Goal: Transaction & Acquisition: Purchase product/service

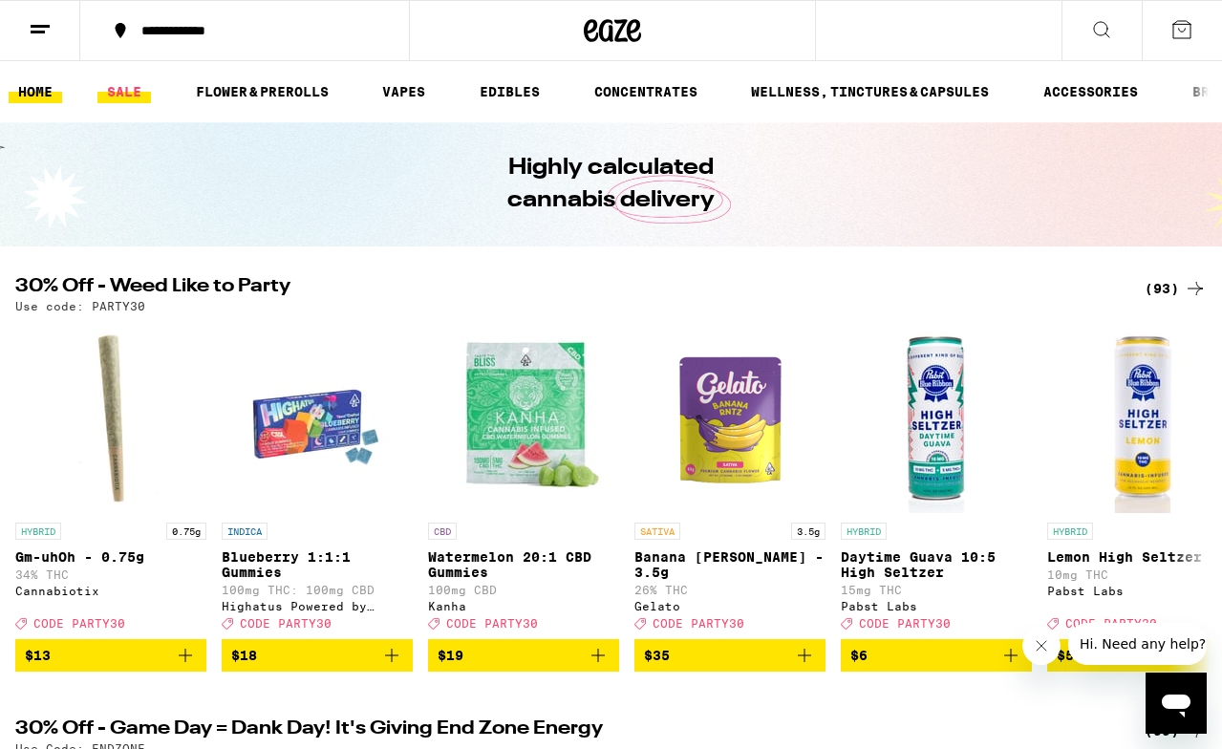
click at [119, 98] on link "SALE" at bounding box center [123, 91] width 53 height 23
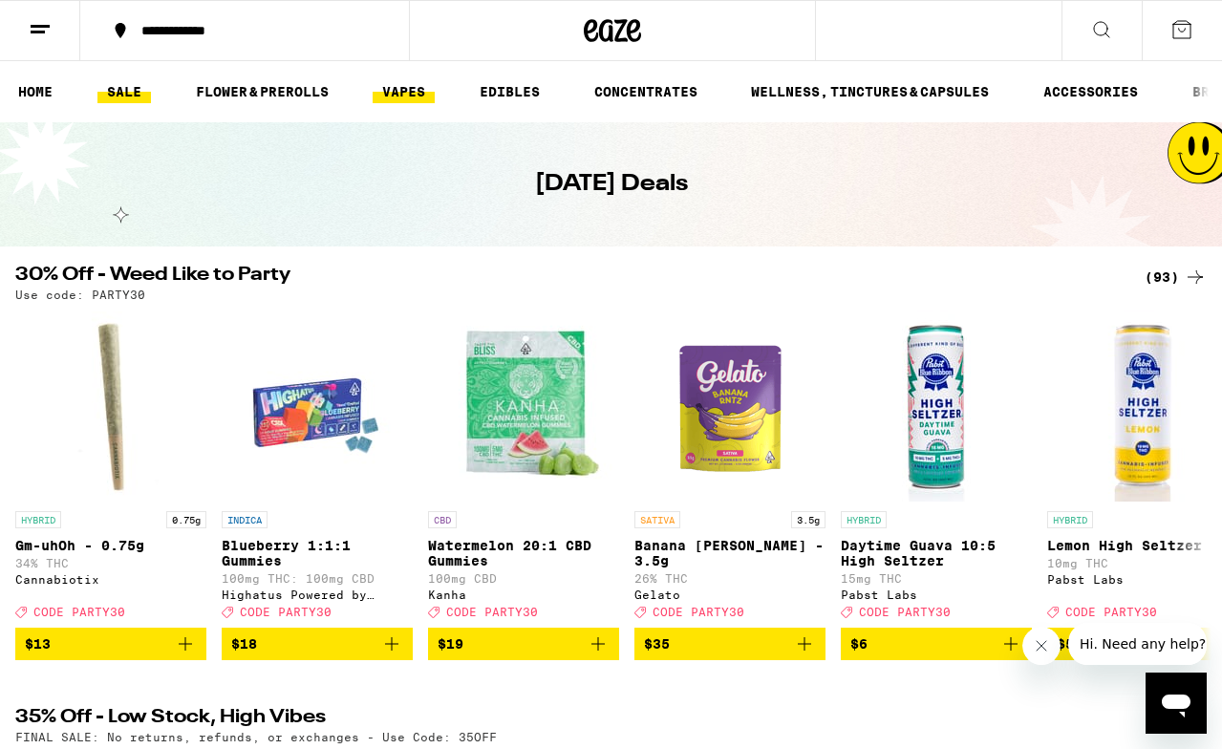
click at [407, 95] on link "VAPES" at bounding box center [403, 91] width 62 height 23
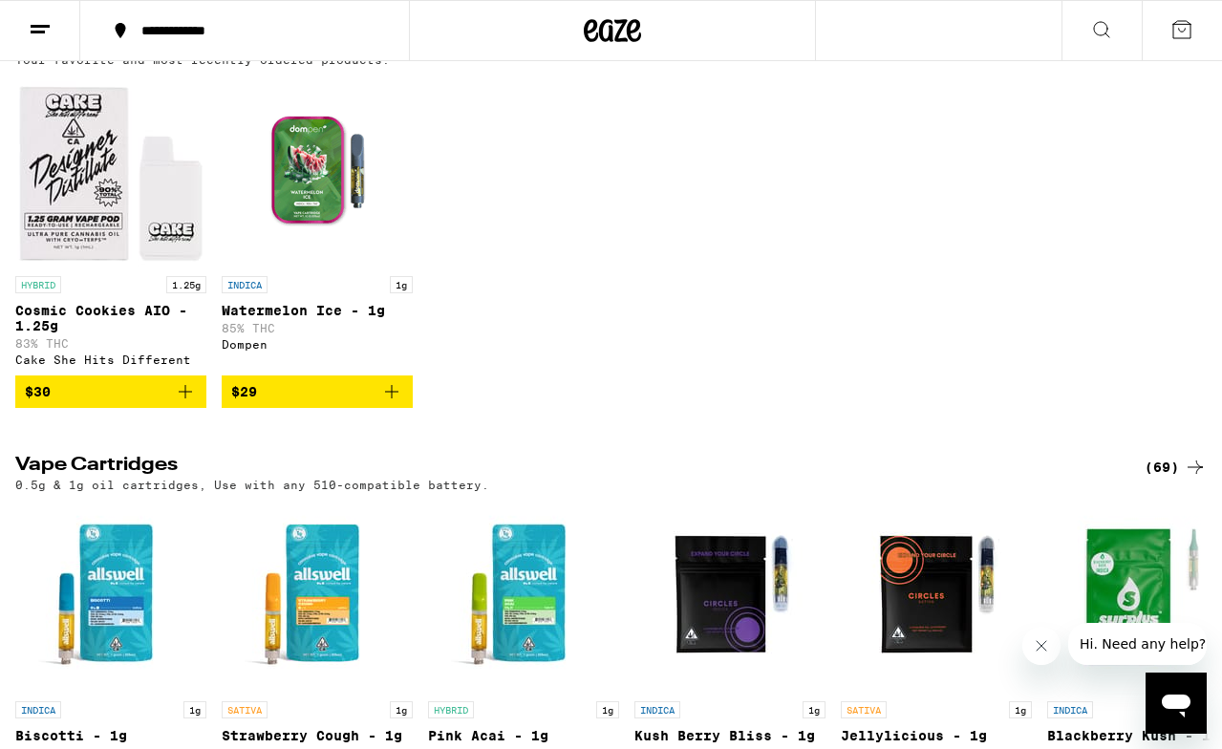
scroll to position [238, 0]
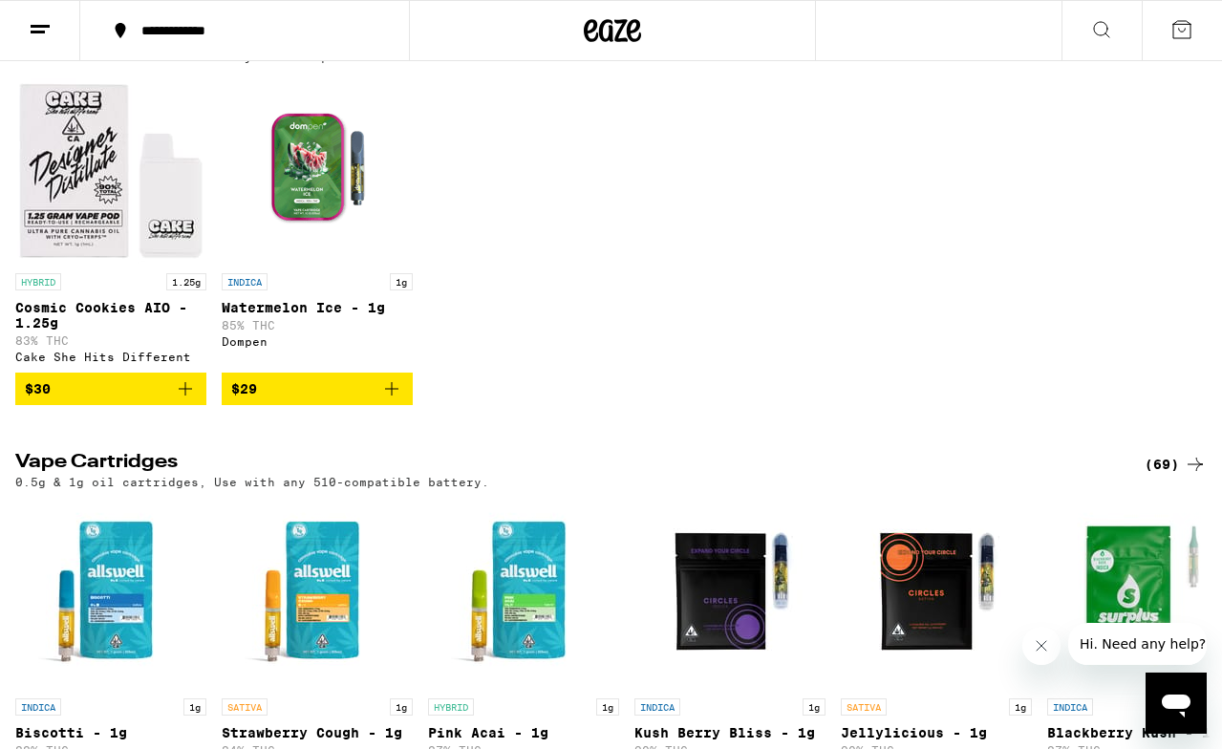
click at [1188, 476] on icon at bounding box center [1194, 464] width 23 height 23
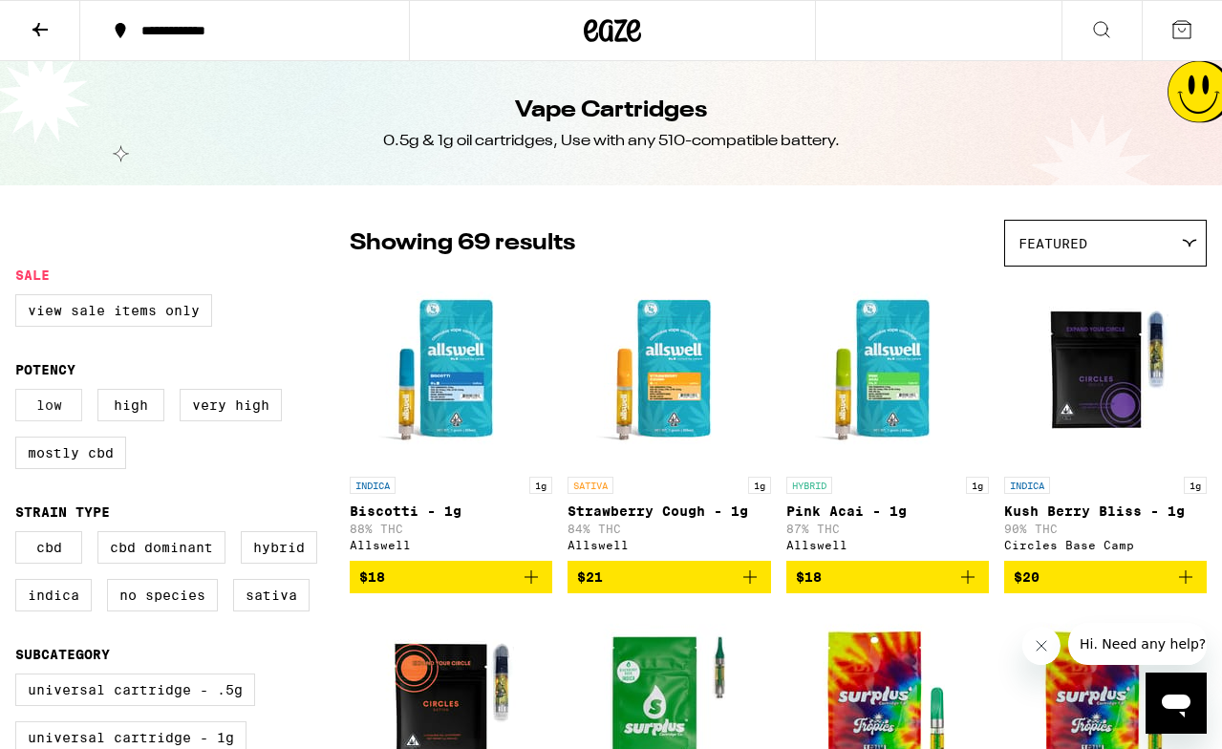
click at [57, 419] on label "Low" at bounding box center [48, 405] width 67 height 32
click at [20, 393] on input "Low" at bounding box center [19, 392] width 1 height 1
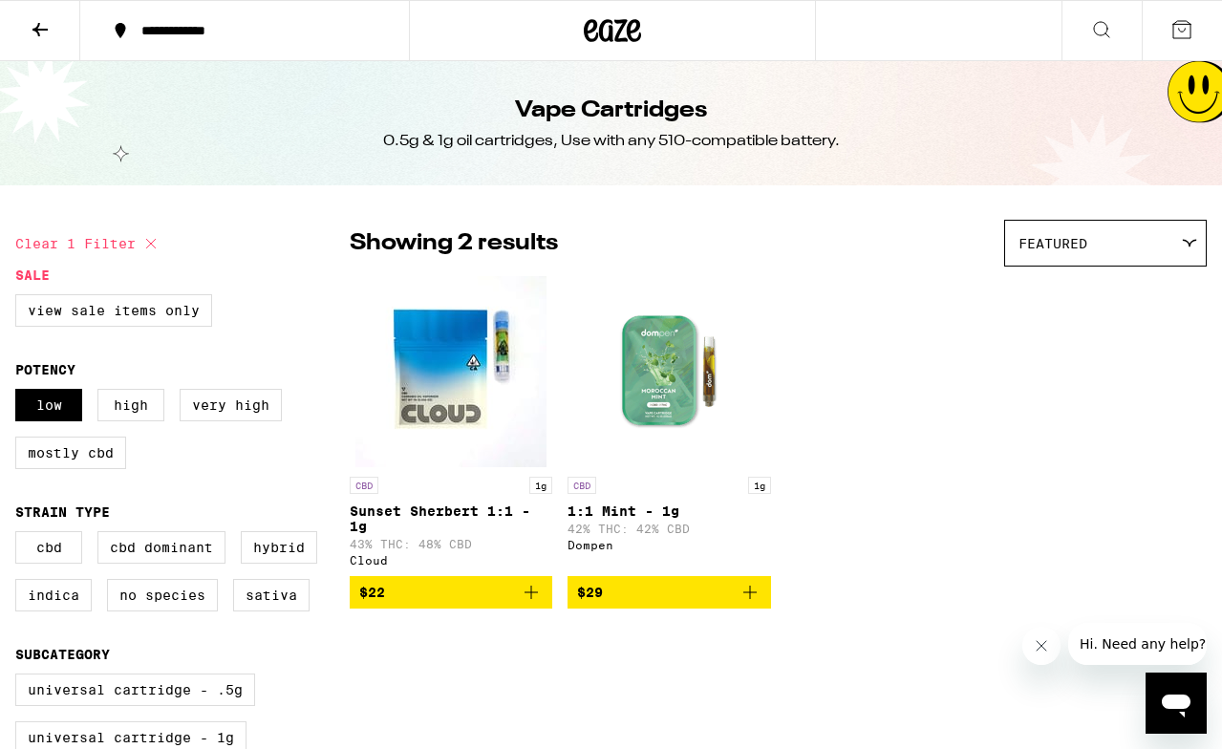
click at [534, 604] on icon "Add to bag" at bounding box center [531, 592] width 23 height 23
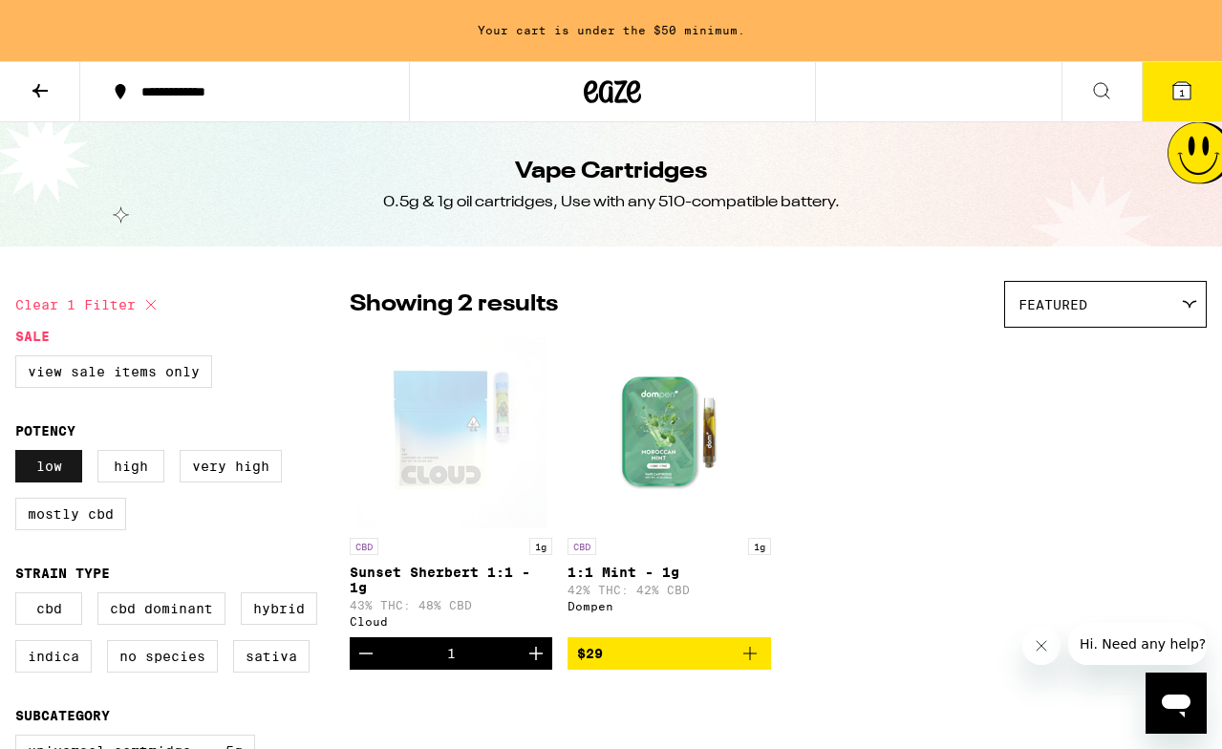
click at [68, 473] on label "Low" at bounding box center [48, 466] width 67 height 32
click at [20, 454] on input "Low" at bounding box center [19, 453] width 1 height 1
checkbox input "false"
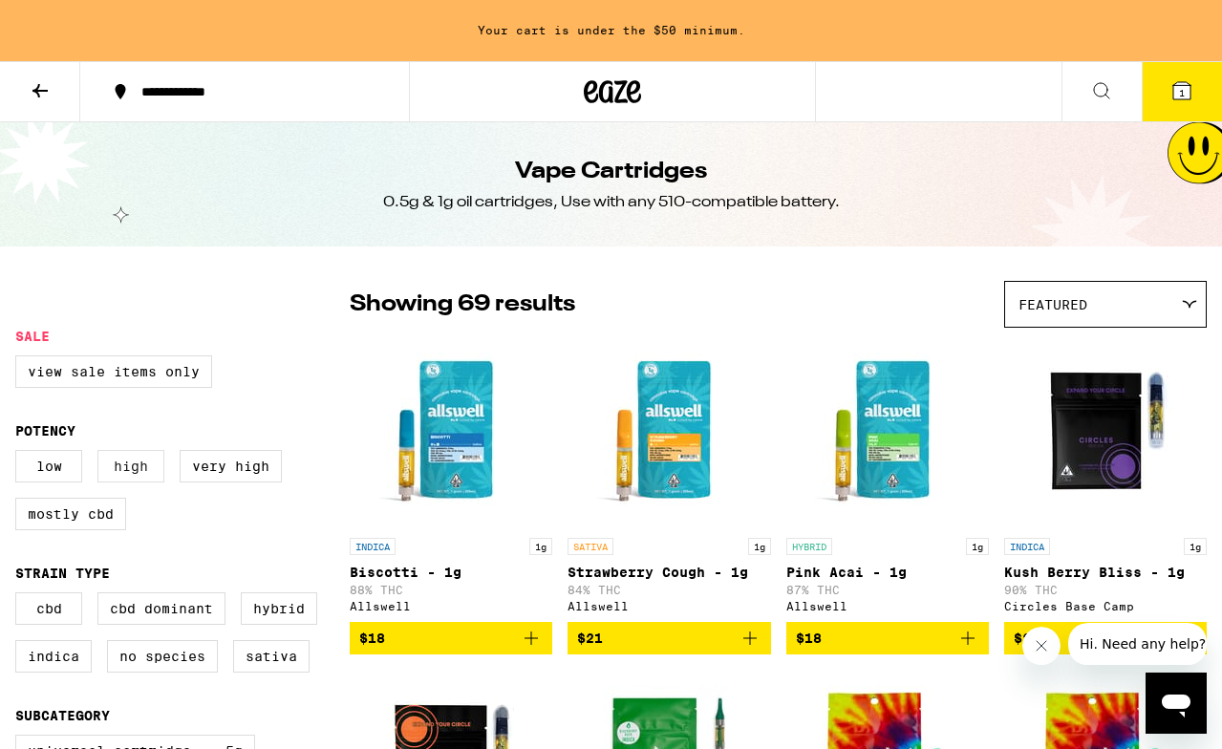
click at [120, 475] on label "High" at bounding box center [130, 466] width 67 height 32
click at [20, 454] on input "High" at bounding box center [19, 453] width 1 height 1
checkbox input "true"
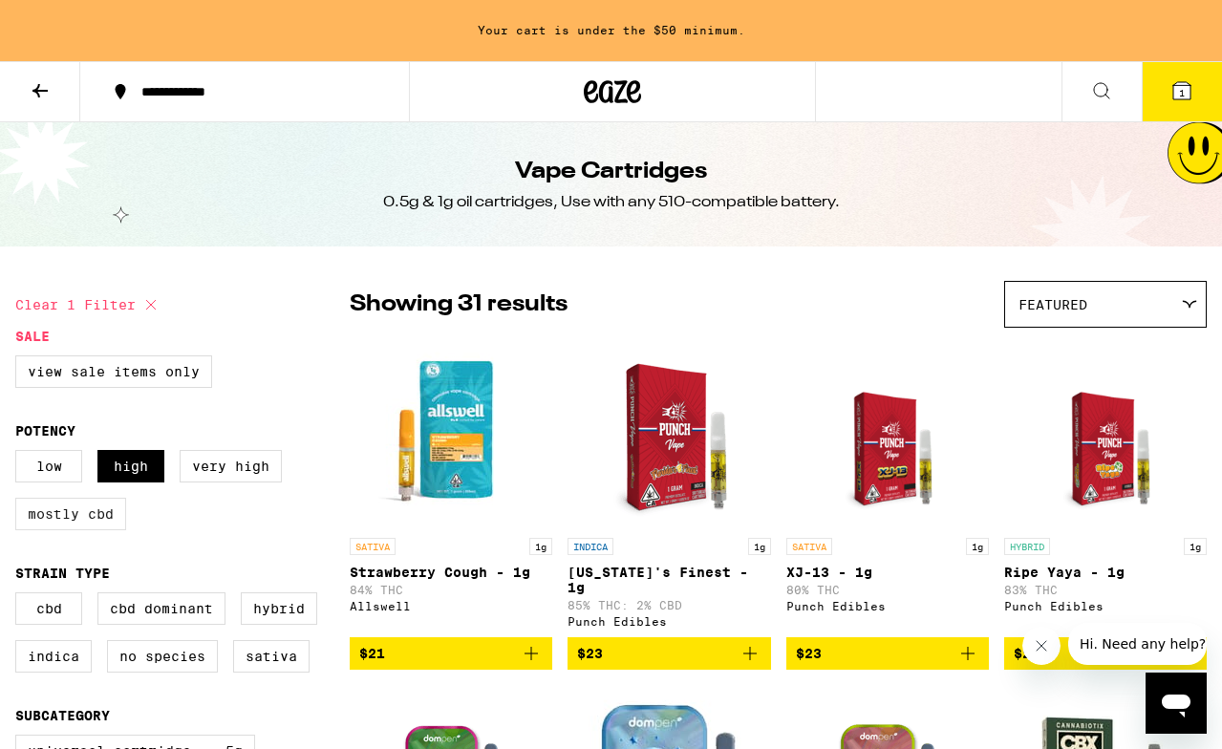
click at [76, 527] on label "Mostly CBD" at bounding box center [70, 514] width 111 height 32
click at [20, 454] on input "Mostly CBD" at bounding box center [19, 453] width 1 height 1
checkbox input "true"
click at [146, 476] on label "High" at bounding box center [130, 466] width 67 height 32
click at [20, 454] on input "High" at bounding box center [19, 453] width 1 height 1
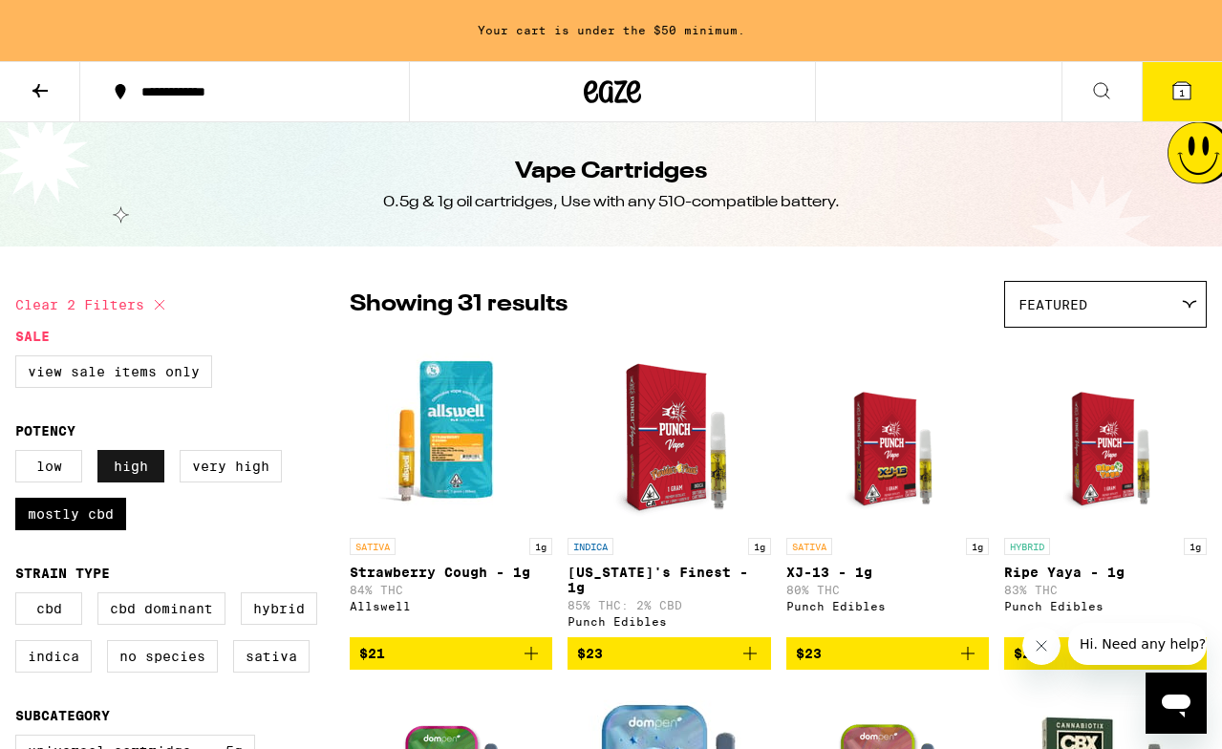
checkbox input "false"
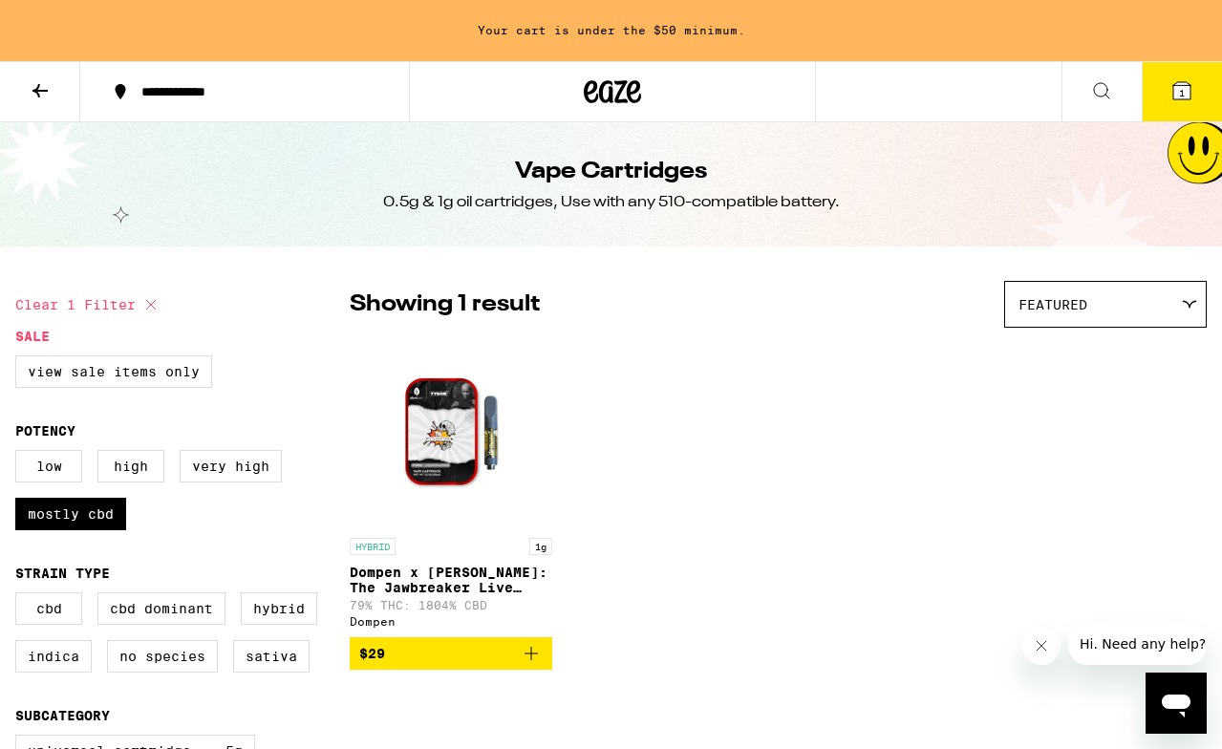
scroll to position [15, 0]
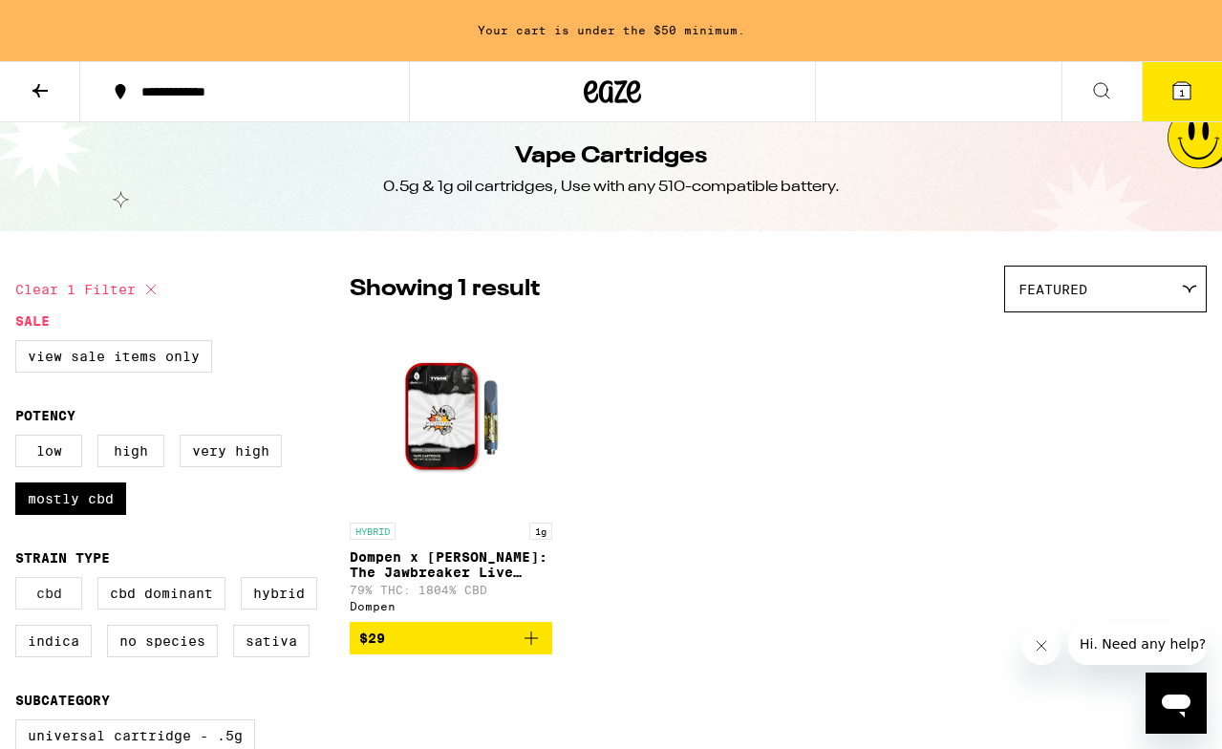
click at [61, 609] on label "CBD" at bounding box center [48, 593] width 67 height 32
click at [20, 581] on input "CBD" at bounding box center [19, 580] width 1 height 1
checkbox input "true"
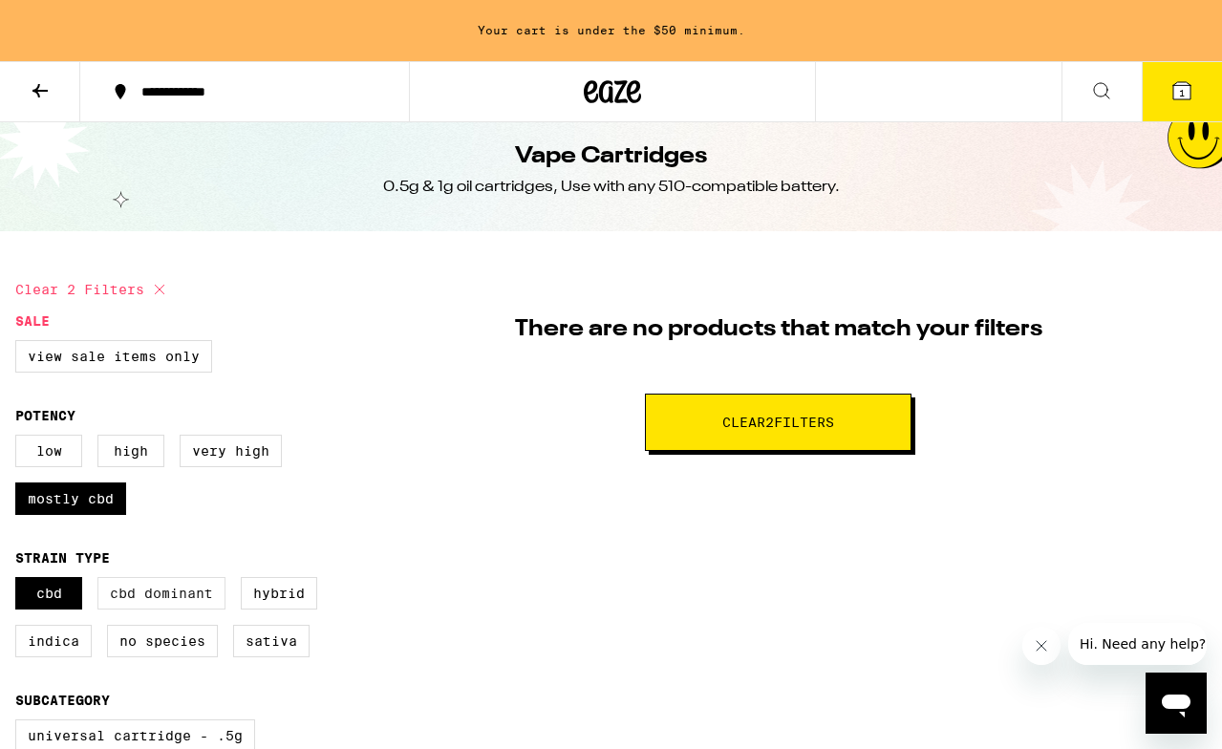
click at [176, 609] on label "CBD Dominant" at bounding box center [161, 593] width 128 height 32
click at [20, 581] on input "CBD Dominant" at bounding box center [19, 580] width 1 height 1
checkbox input "true"
click at [60, 597] on label "CBD" at bounding box center [48, 593] width 67 height 32
click at [20, 581] on input "CBD" at bounding box center [19, 580] width 1 height 1
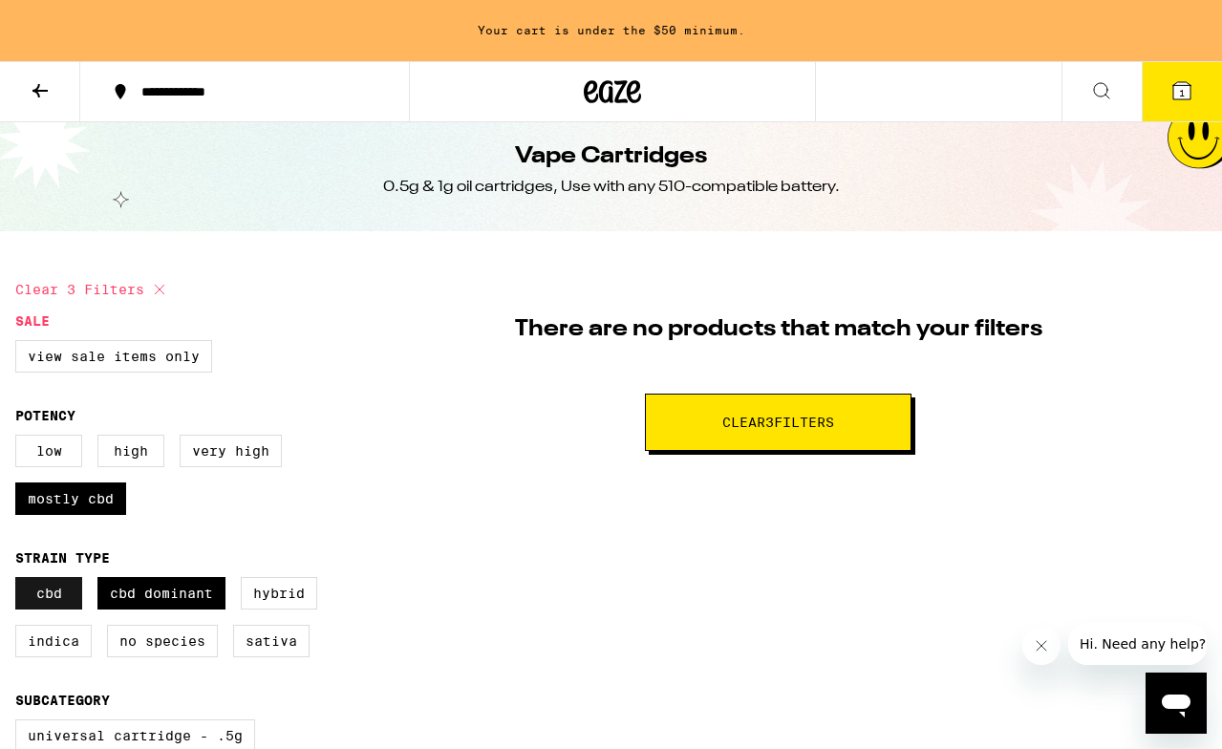
checkbox input "false"
click at [294, 609] on label "Hybrid" at bounding box center [279, 593] width 76 height 32
click at [20, 581] on input "Hybrid" at bounding box center [19, 580] width 1 height 1
checkbox input "true"
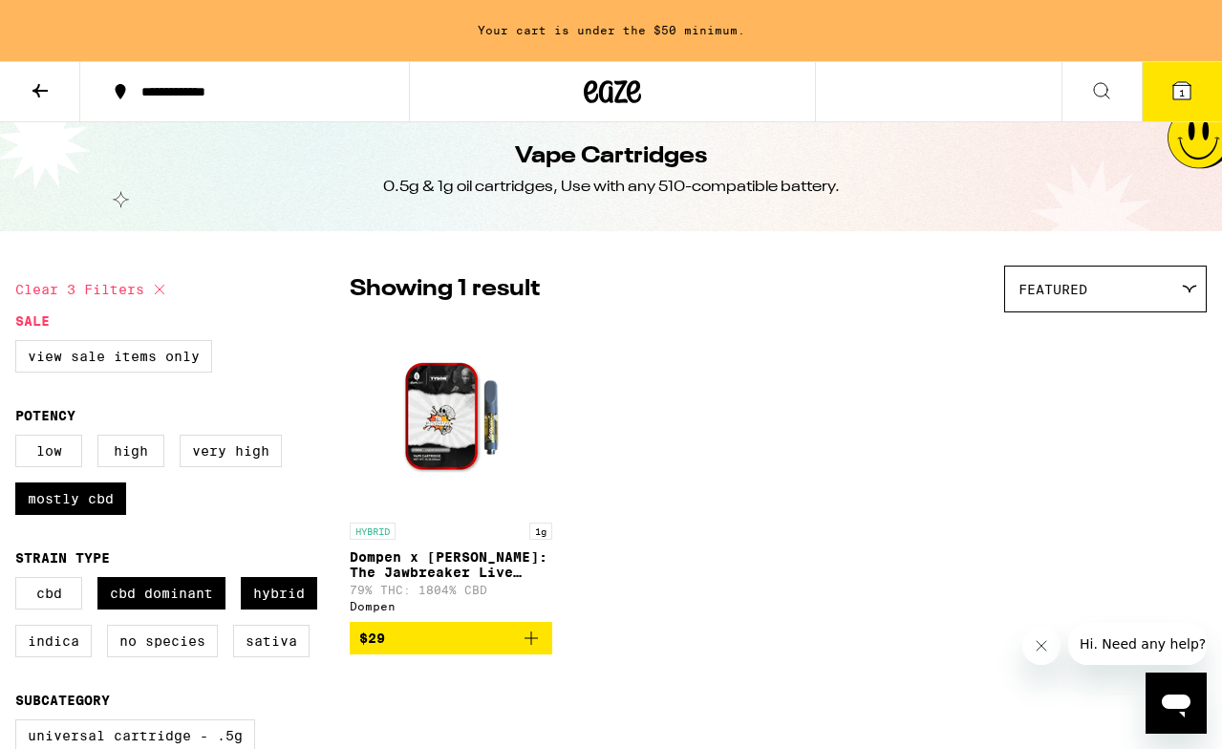
click at [94, 666] on div "CBD CBD Dominant Hybrid Indica No Species Sativa" at bounding box center [182, 625] width 334 height 96
click at [63, 657] on label "Indica" at bounding box center [53, 641] width 76 height 32
click at [20, 581] on input "Indica" at bounding box center [19, 580] width 1 height 1
checkbox input "true"
click at [157, 609] on label "CBD Dominant" at bounding box center [161, 593] width 128 height 32
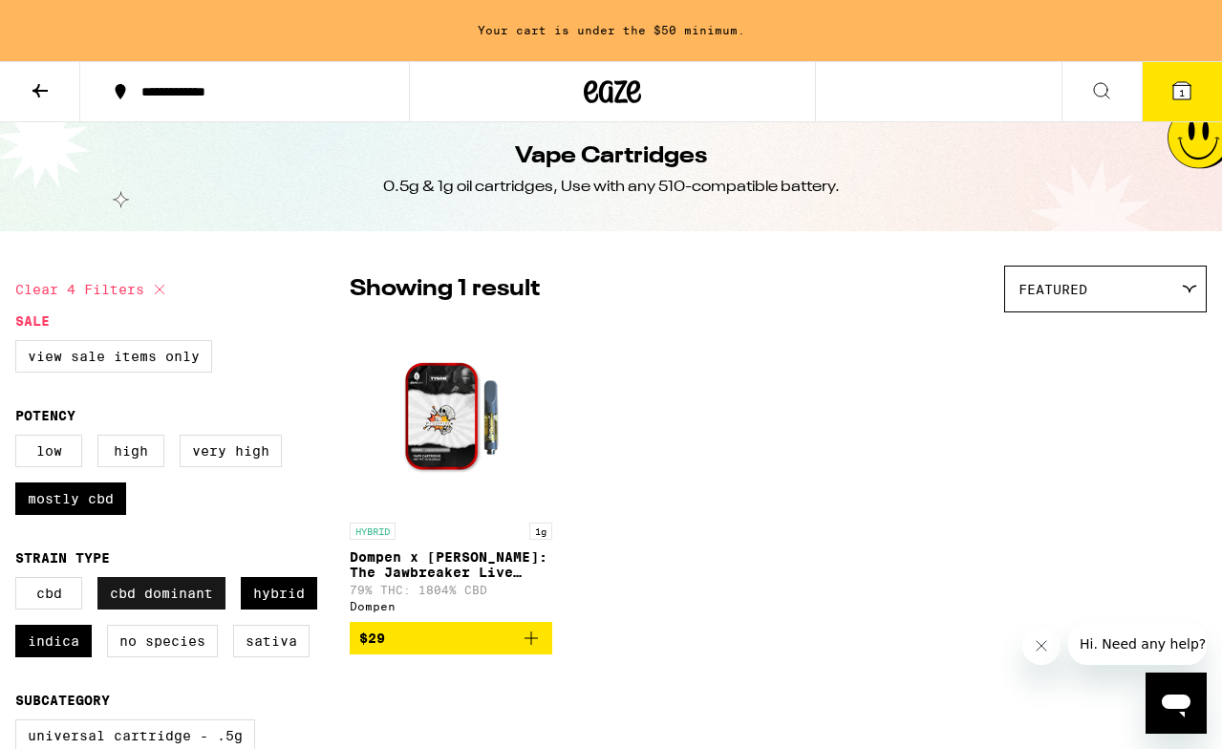
click at [20, 581] on input "CBD Dominant" at bounding box center [19, 580] width 1 height 1
checkbox input "false"
drag, startPoint x: 259, startPoint y: 619, endPoint x: 241, endPoint y: 625, distance: 19.0
click at [259, 609] on label "Hybrid" at bounding box center [279, 593] width 76 height 32
click at [20, 581] on input "Hybrid" at bounding box center [19, 580] width 1 height 1
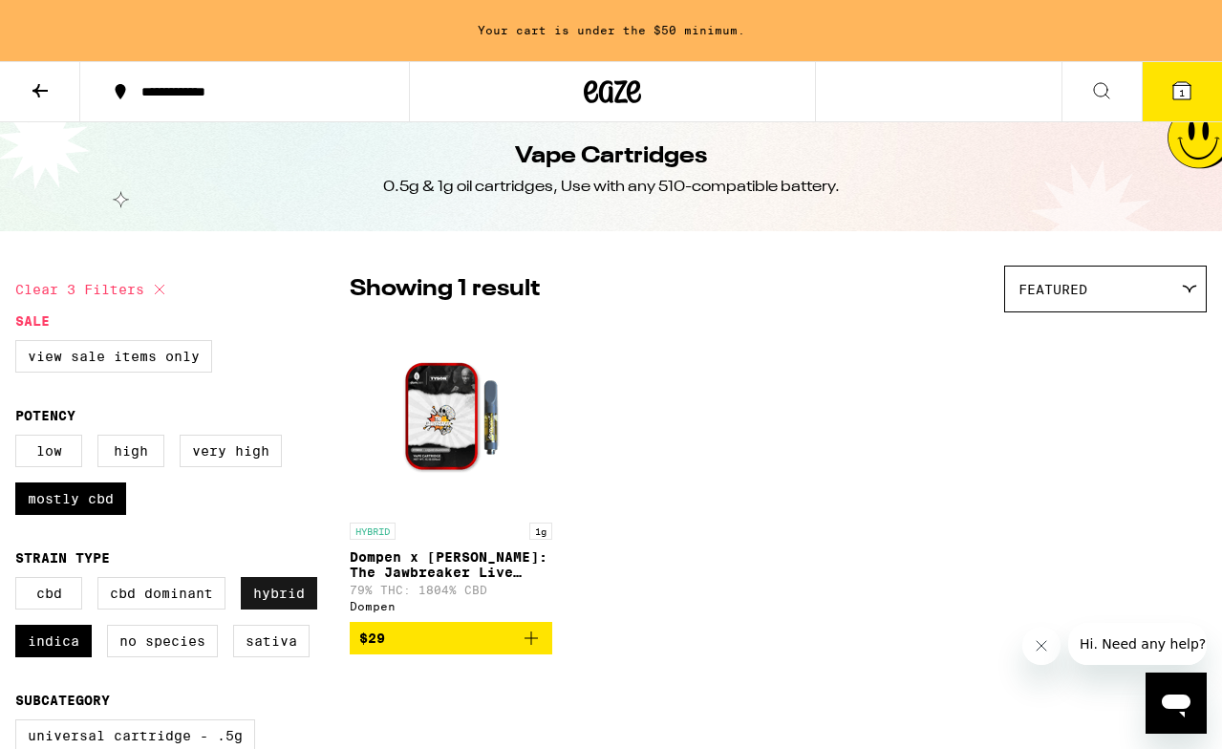
checkbox input "false"
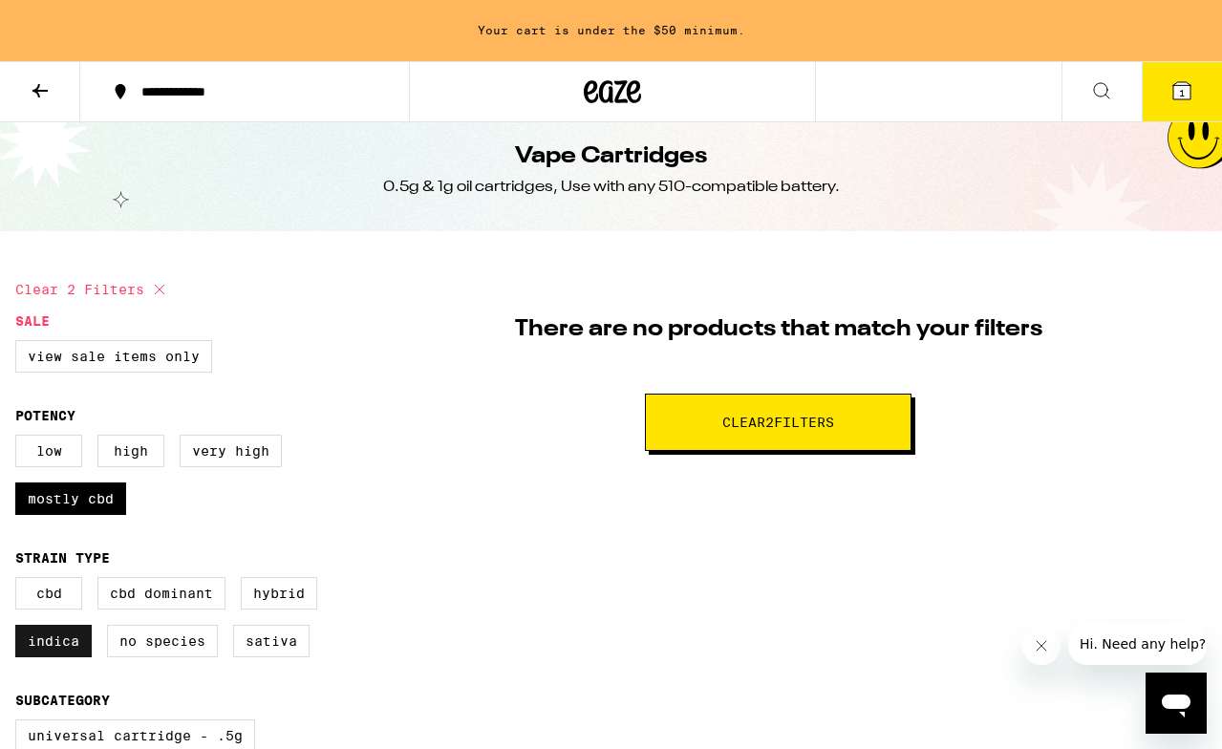
click at [46, 657] on label "Indica" at bounding box center [53, 641] width 76 height 32
click at [20, 581] on input "Indica" at bounding box center [19, 580] width 1 height 1
checkbox input "false"
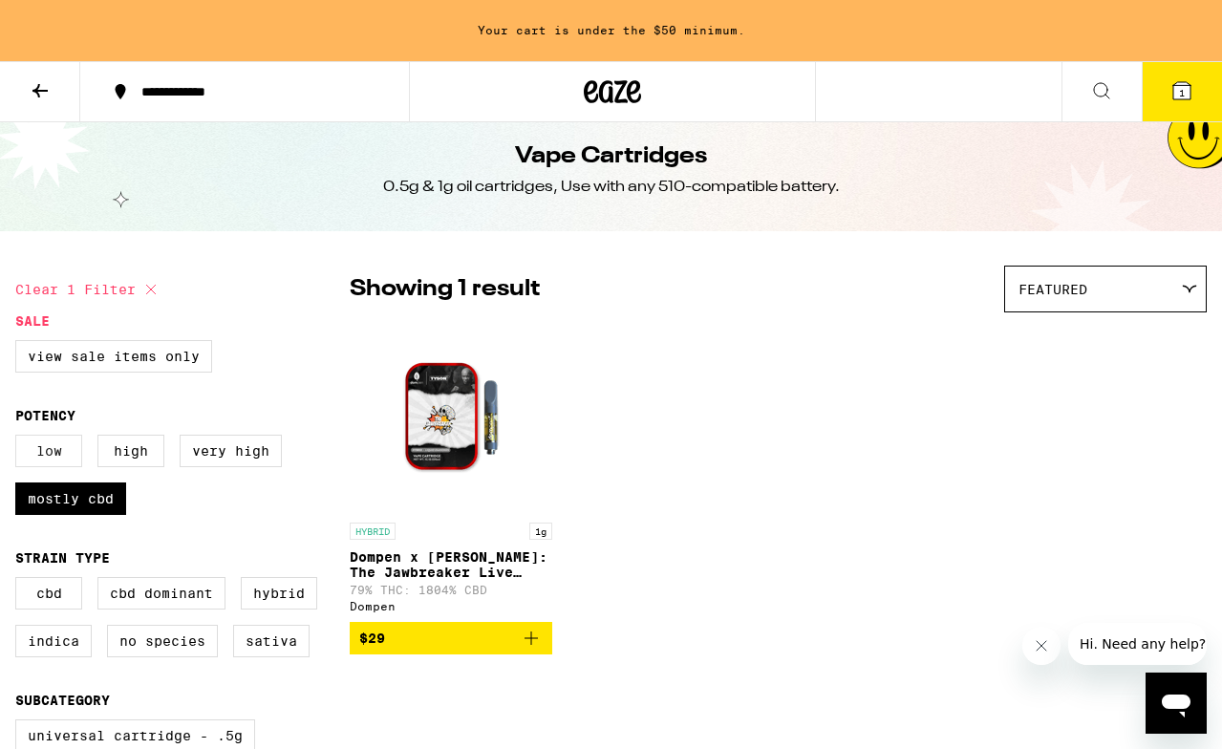
click at [41, 467] on label "Low" at bounding box center [48, 451] width 67 height 32
click at [20, 438] on input "Low" at bounding box center [19, 437] width 1 height 1
checkbox input "true"
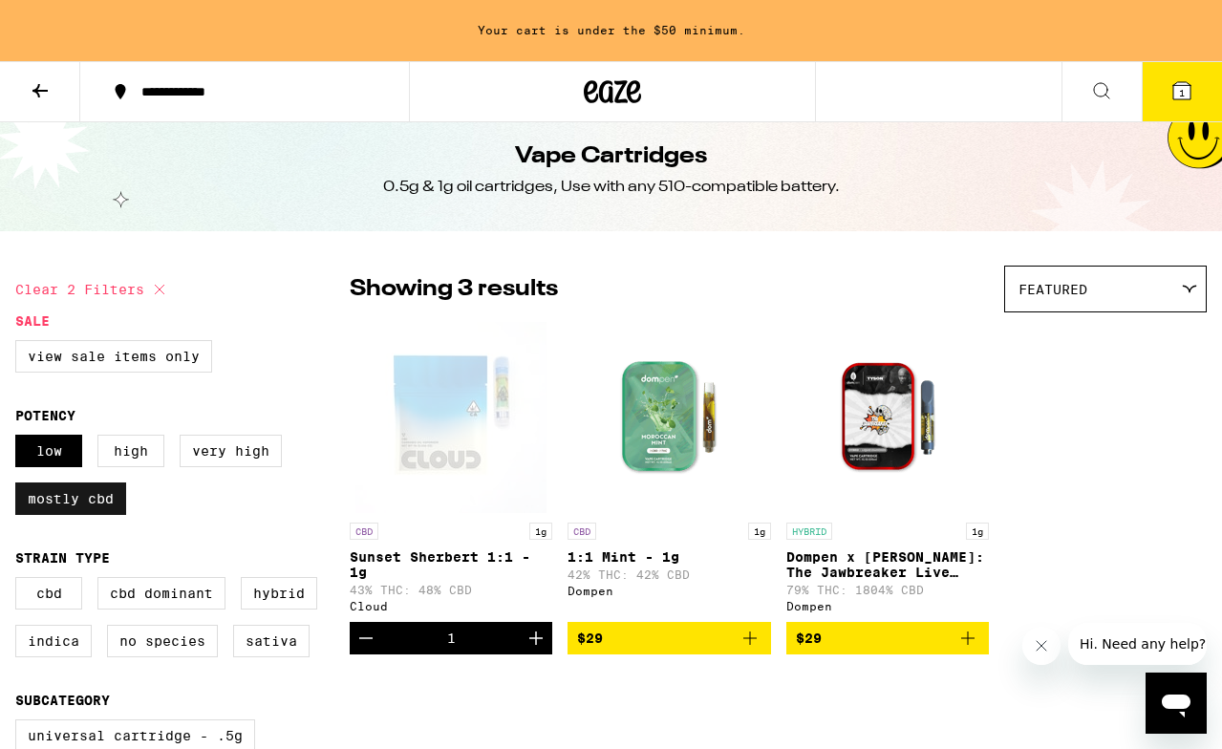
click at [79, 515] on label "Mostly CBD" at bounding box center [70, 498] width 111 height 32
click at [20, 438] on input "Mostly CBD" at bounding box center [19, 437] width 1 height 1
checkbox input "false"
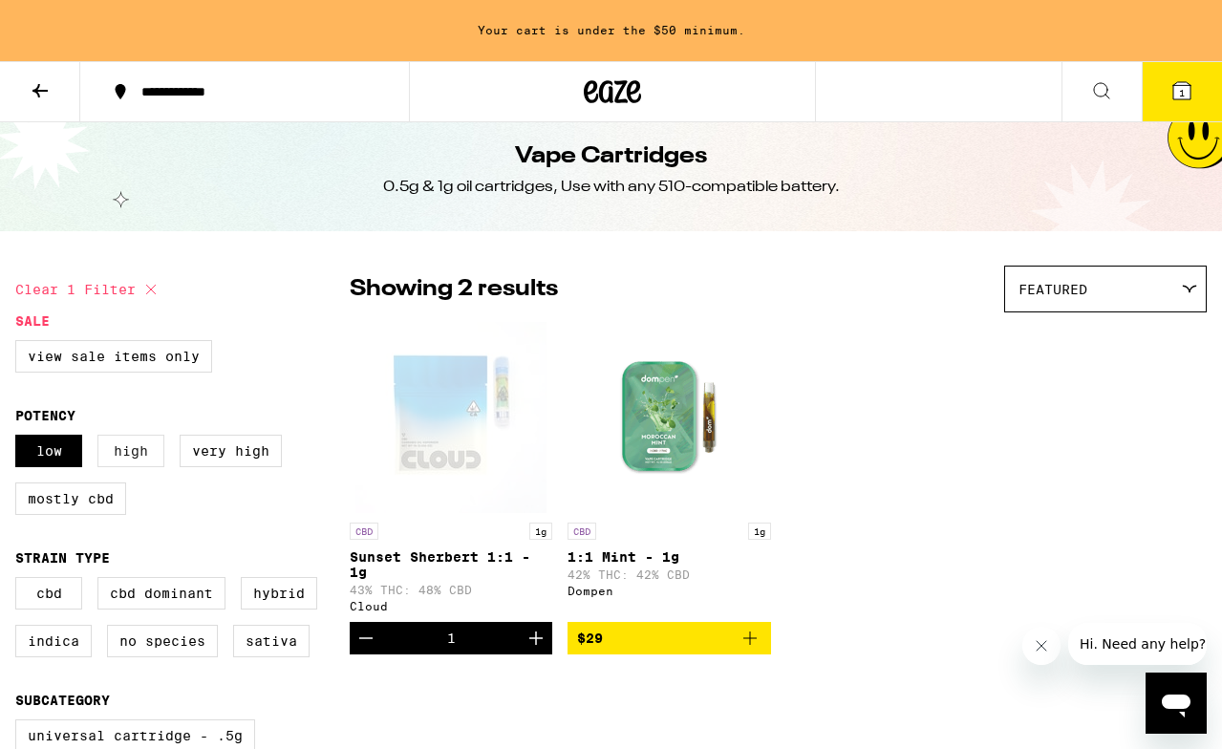
click at [119, 454] on label "High" at bounding box center [130, 451] width 67 height 32
click at [20, 438] on input "High" at bounding box center [19, 437] width 1 height 1
checkbox input "true"
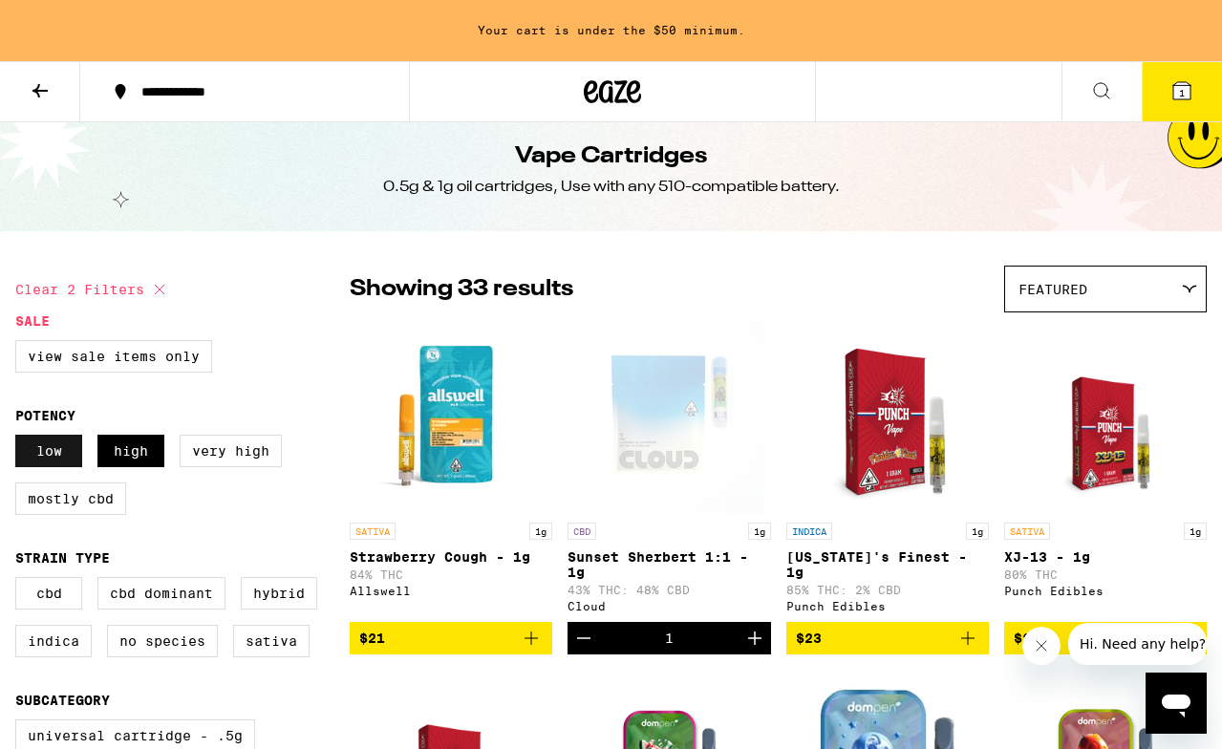
click at [57, 454] on label "Low" at bounding box center [48, 451] width 67 height 32
click at [20, 438] on input "Low" at bounding box center [19, 437] width 1 height 1
checkbox input "false"
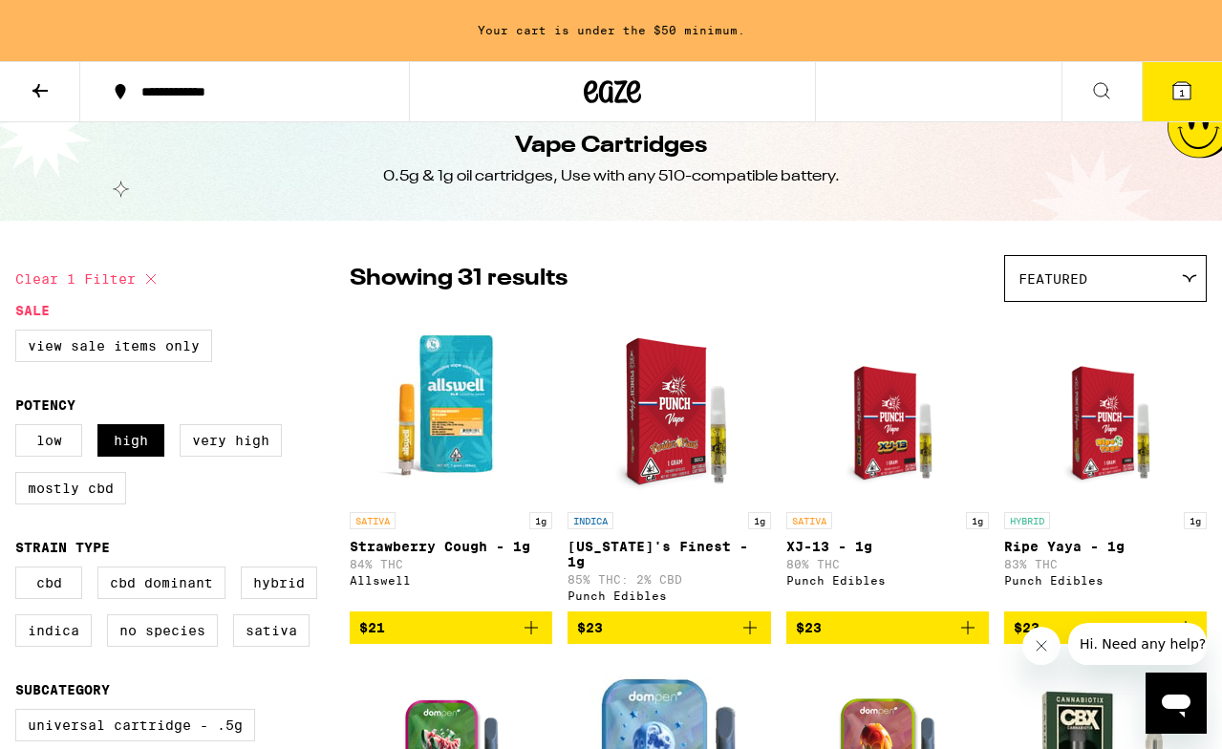
scroll to position [32, 0]
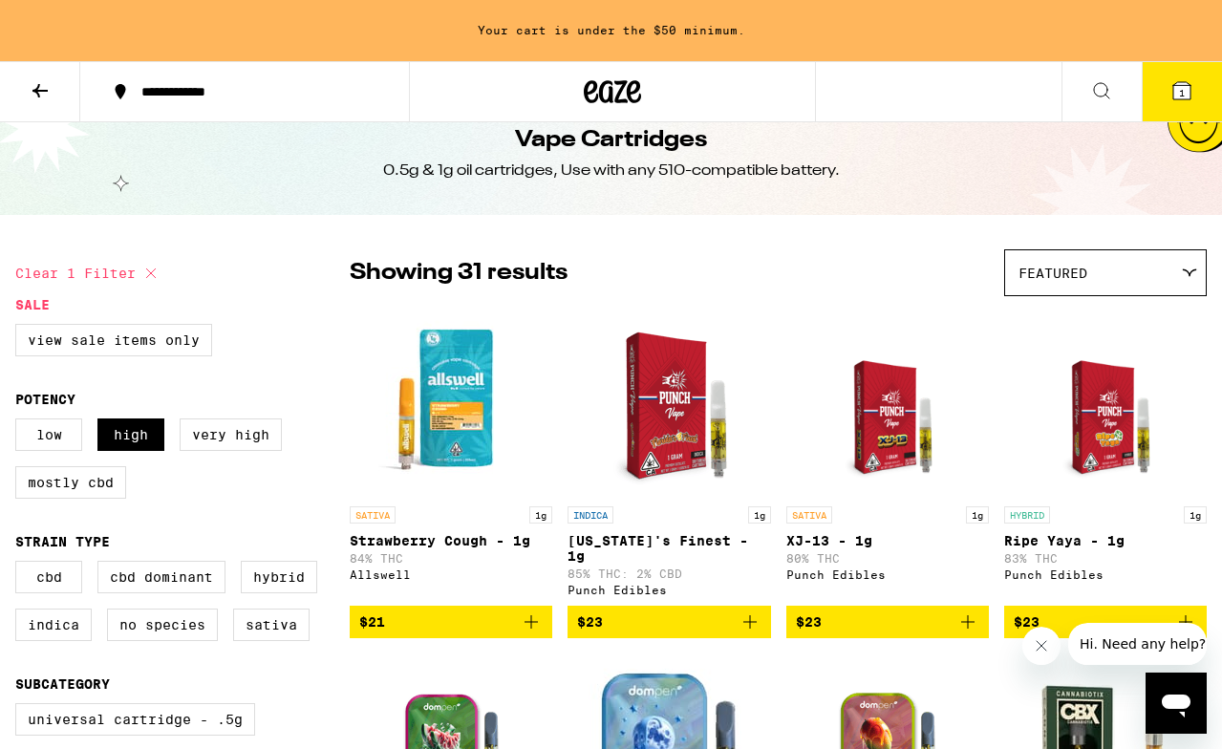
click at [524, 611] on icon "Add to bag" at bounding box center [531, 621] width 23 height 23
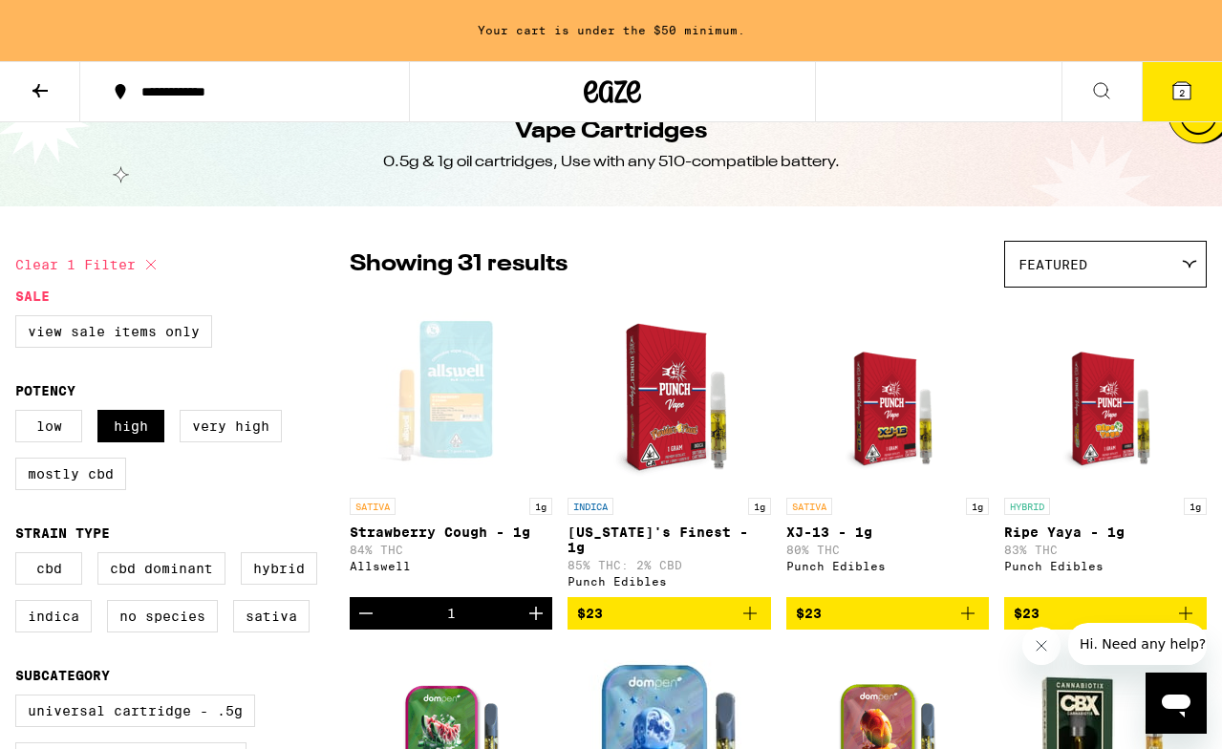
scroll to position [0, 0]
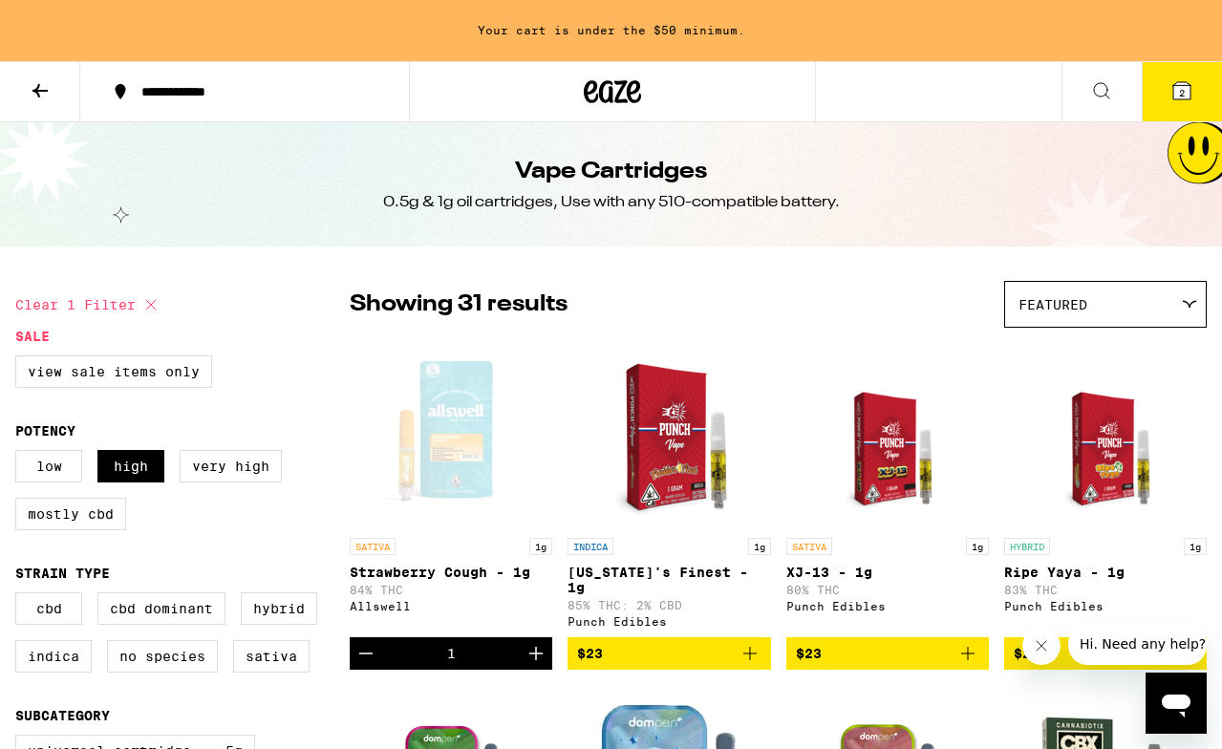
click at [1184, 93] on icon at bounding box center [1181, 90] width 17 height 17
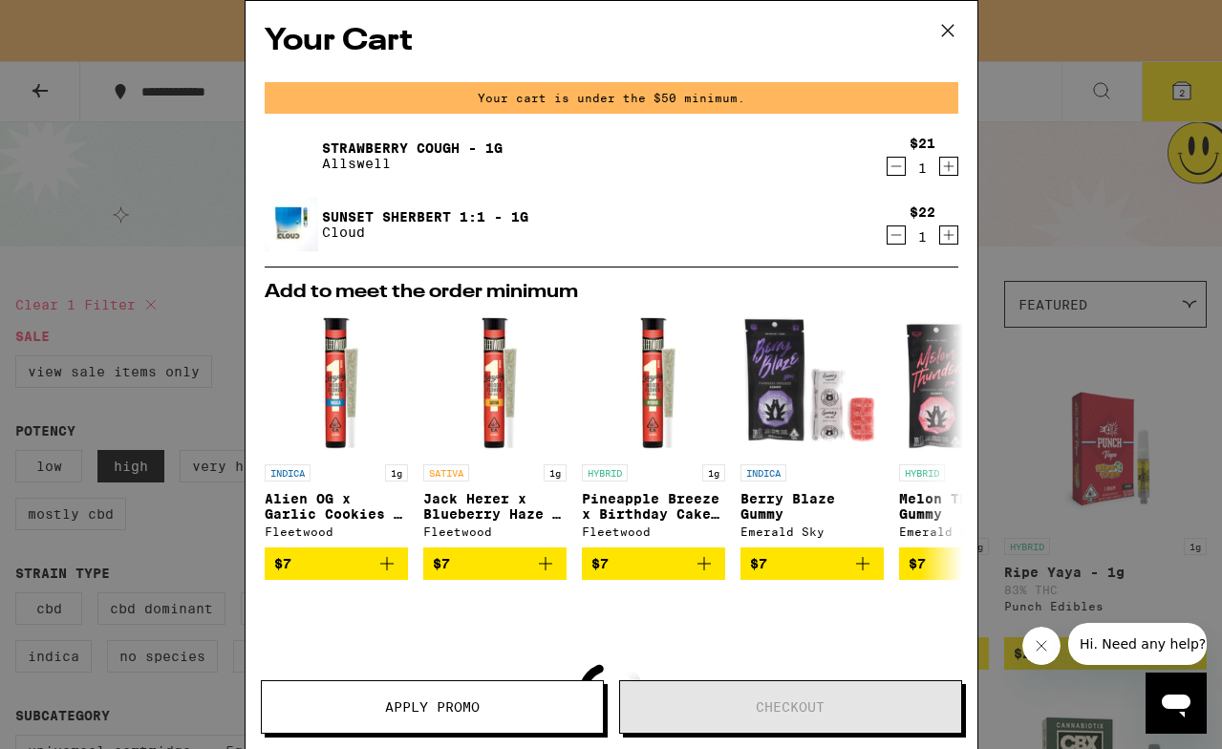
click at [967, 36] on button at bounding box center [947, 31] width 59 height 61
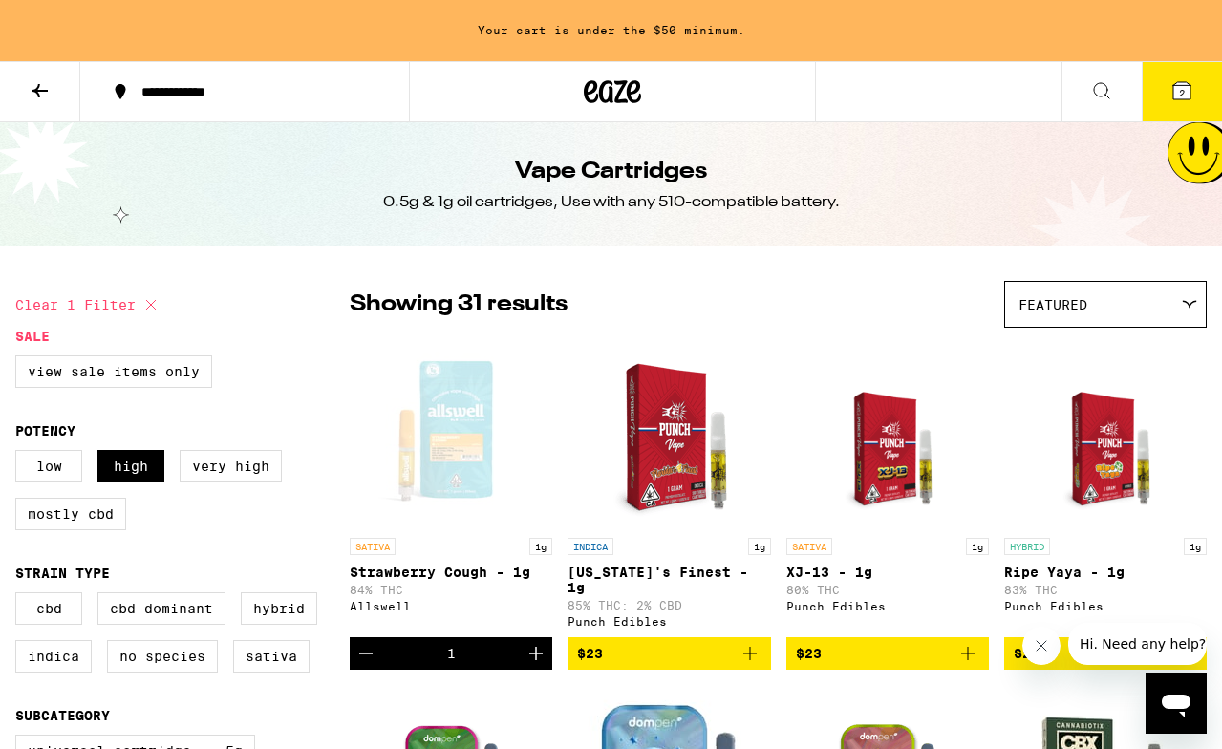
click at [31, 97] on icon at bounding box center [40, 90] width 23 height 23
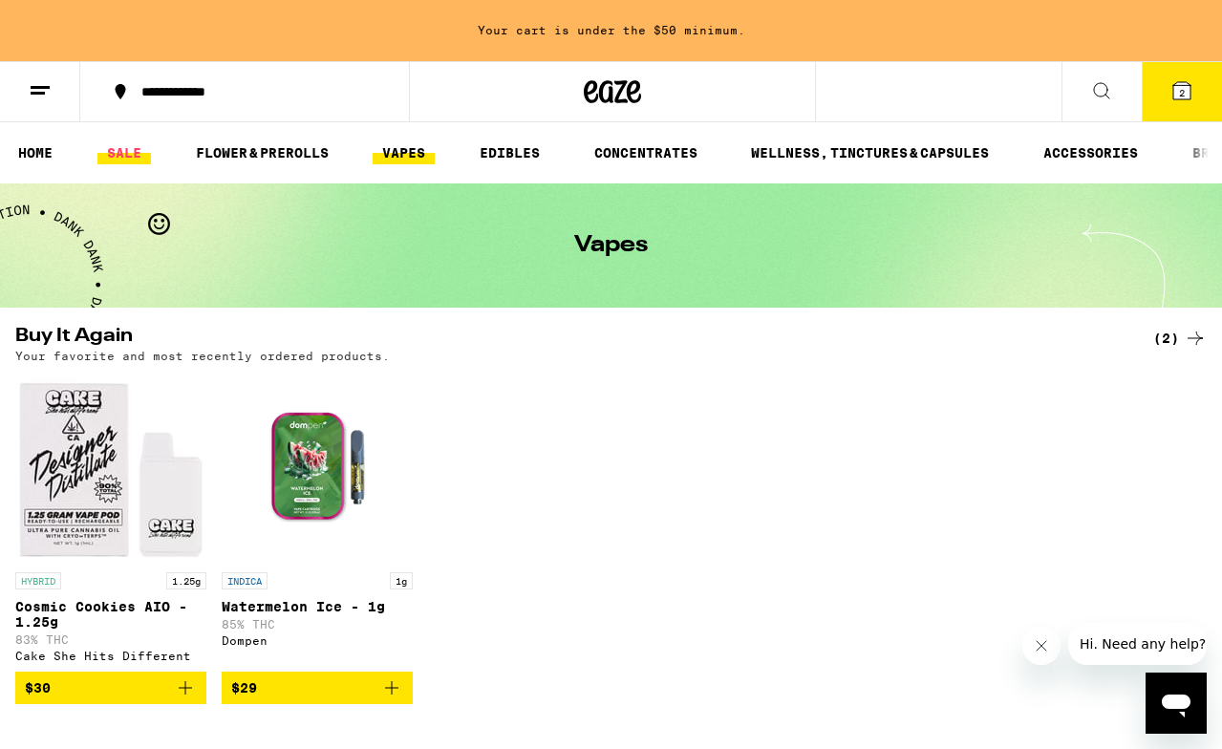
click at [100, 144] on link "SALE" at bounding box center [123, 152] width 53 height 23
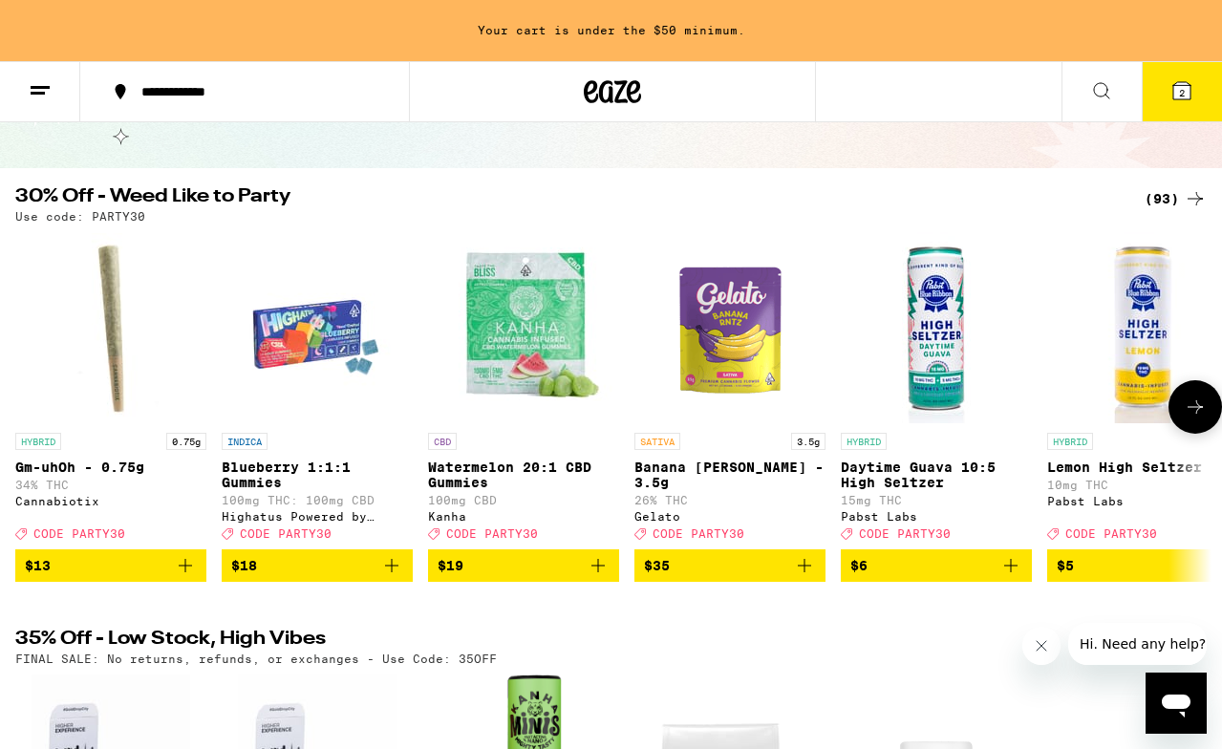
scroll to position [138, 0]
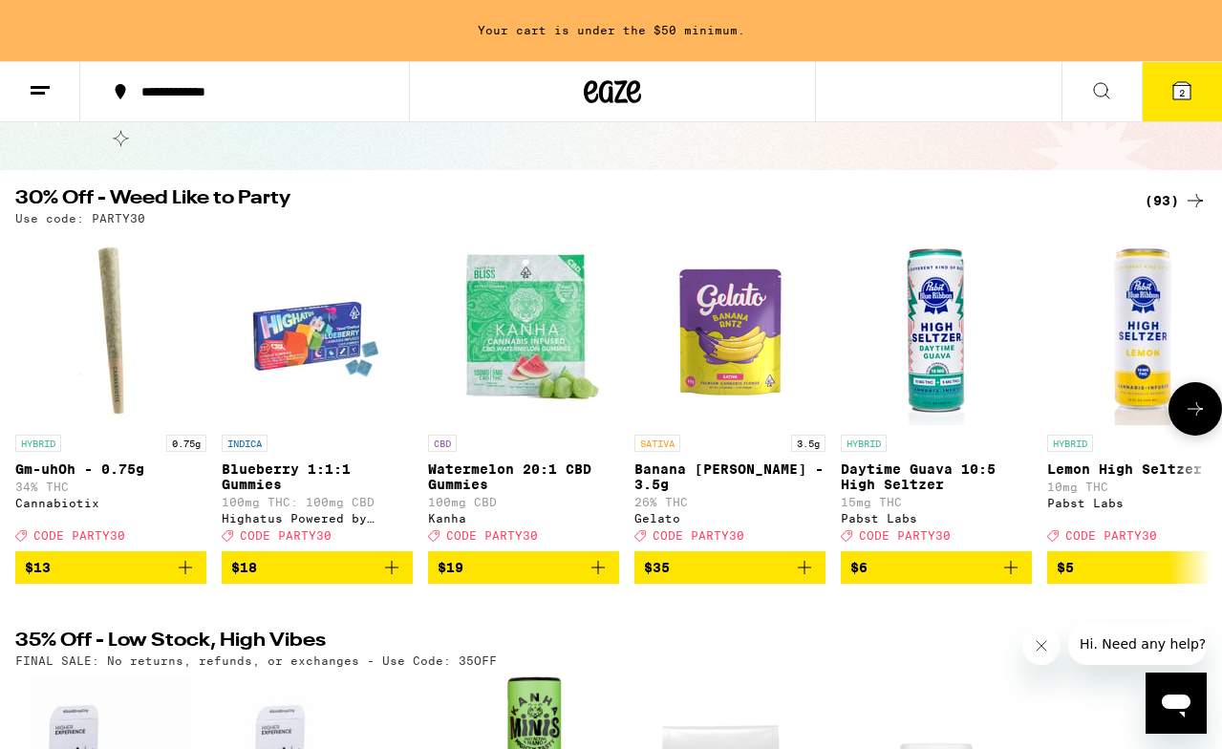
click at [1212, 402] on button at bounding box center [1194, 408] width 53 height 53
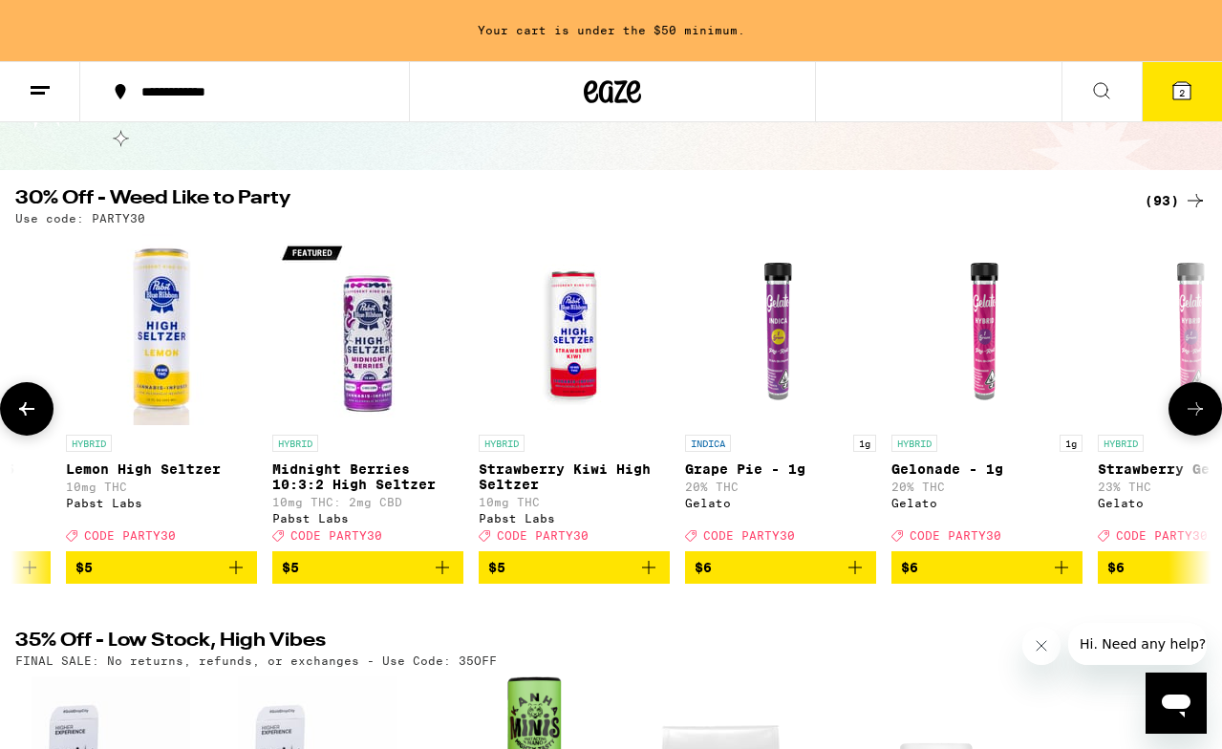
scroll to position [0, 983]
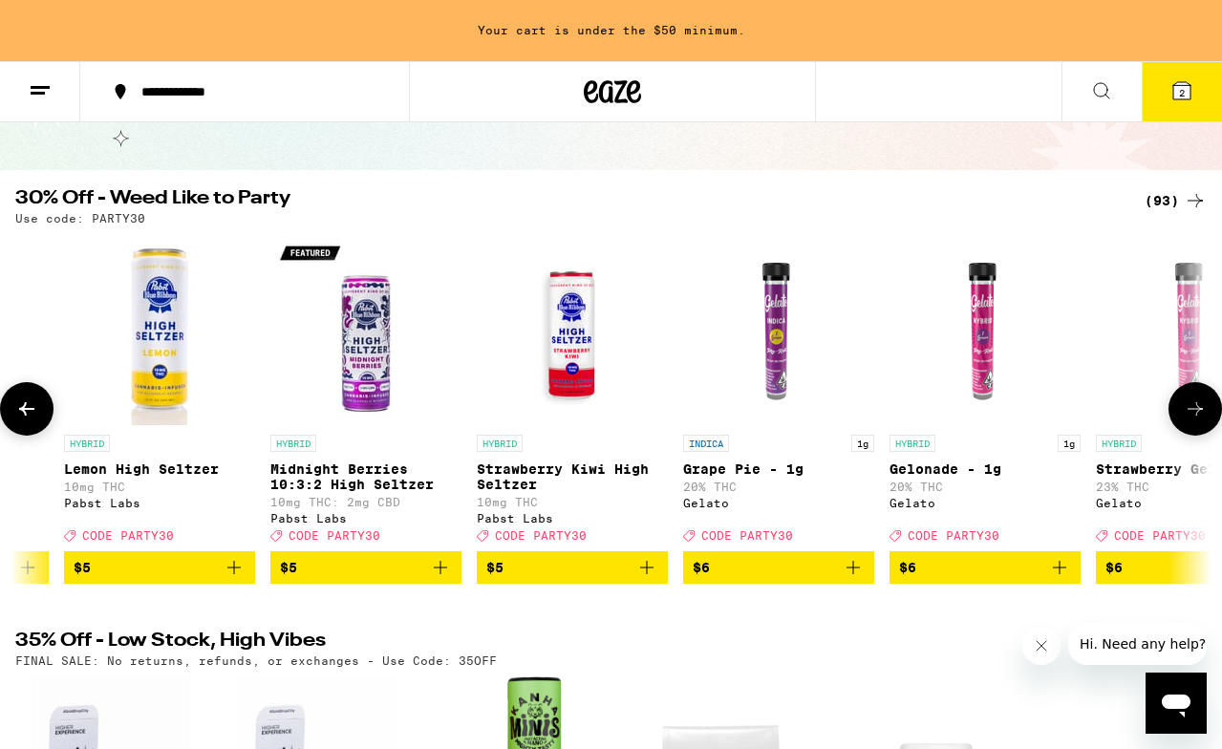
click at [1212, 402] on button at bounding box center [1194, 408] width 53 height 53
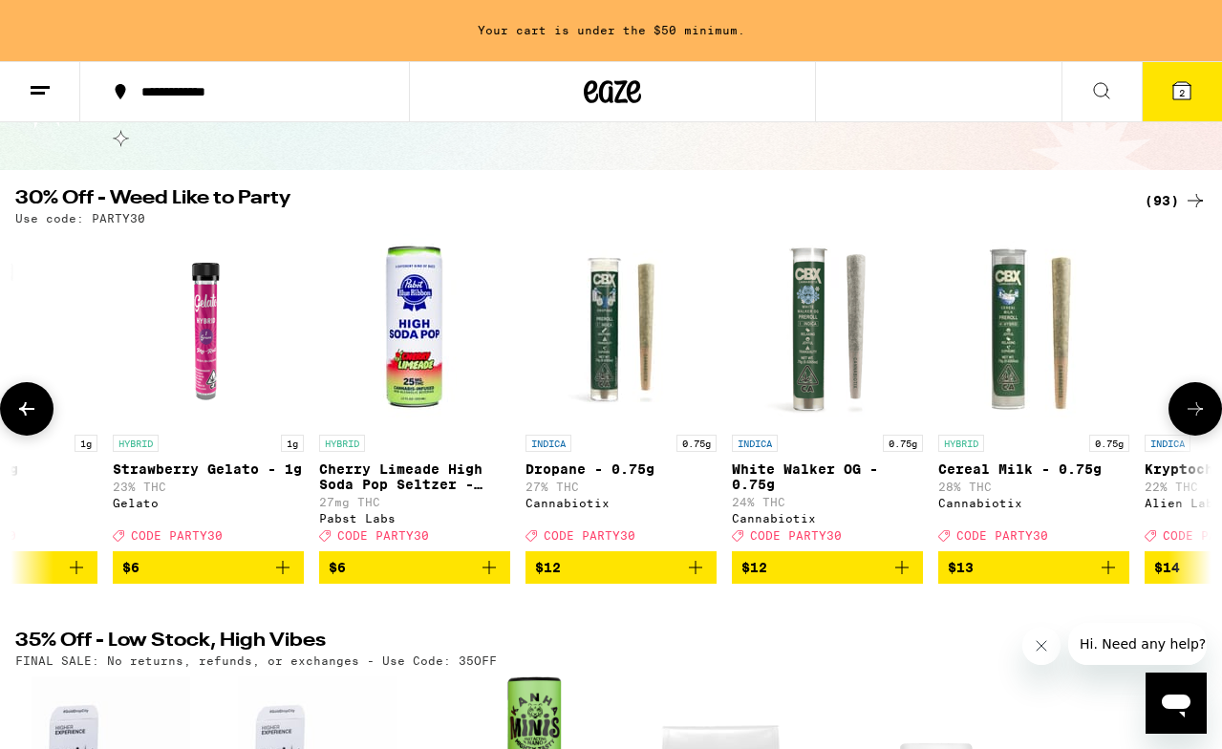
click at [1212, 402] on button at bounding box center [1194, 408] width 53 height 53
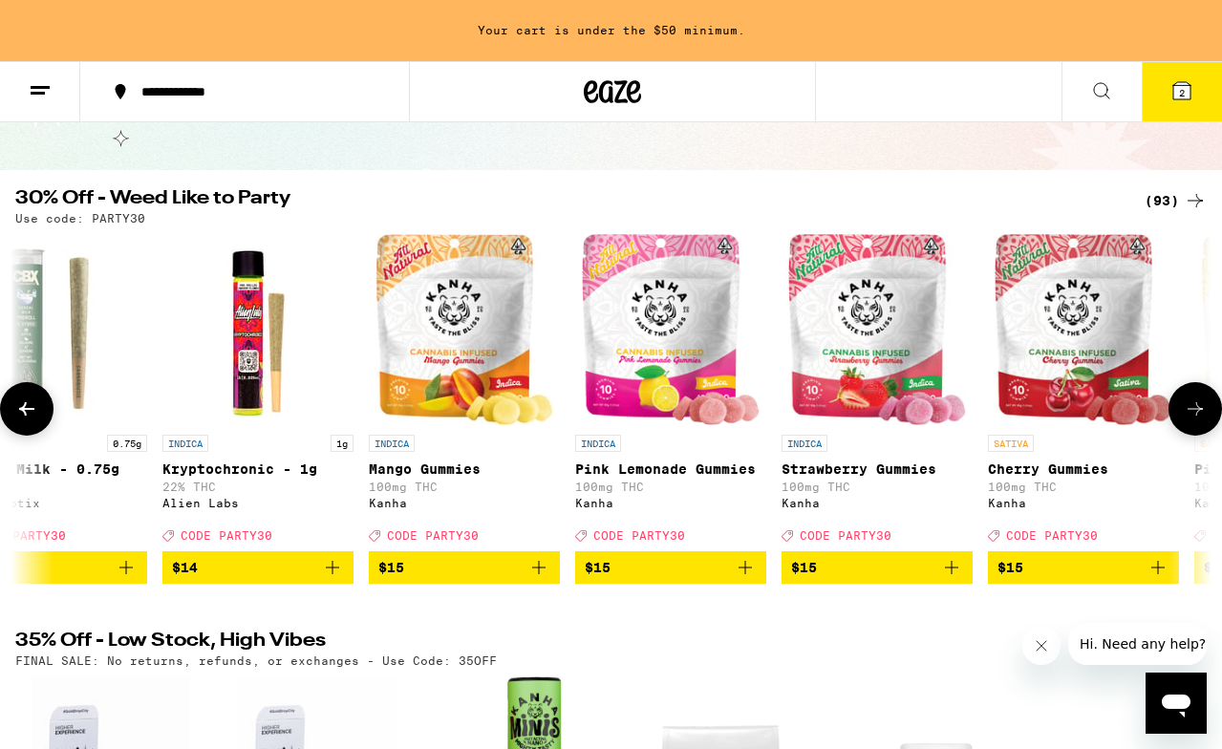
scroll to position [0, 2948]
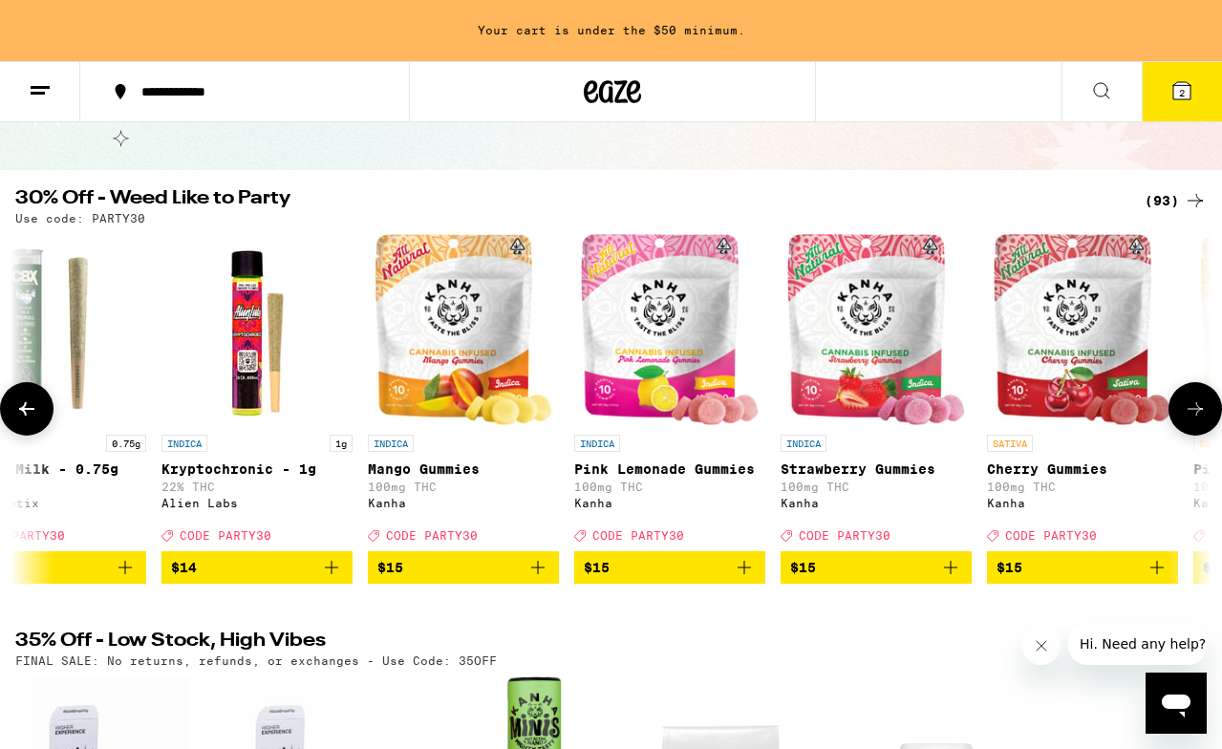
click at [1212, 402] on button at bounding box center [1194, 408] width 53 height 53
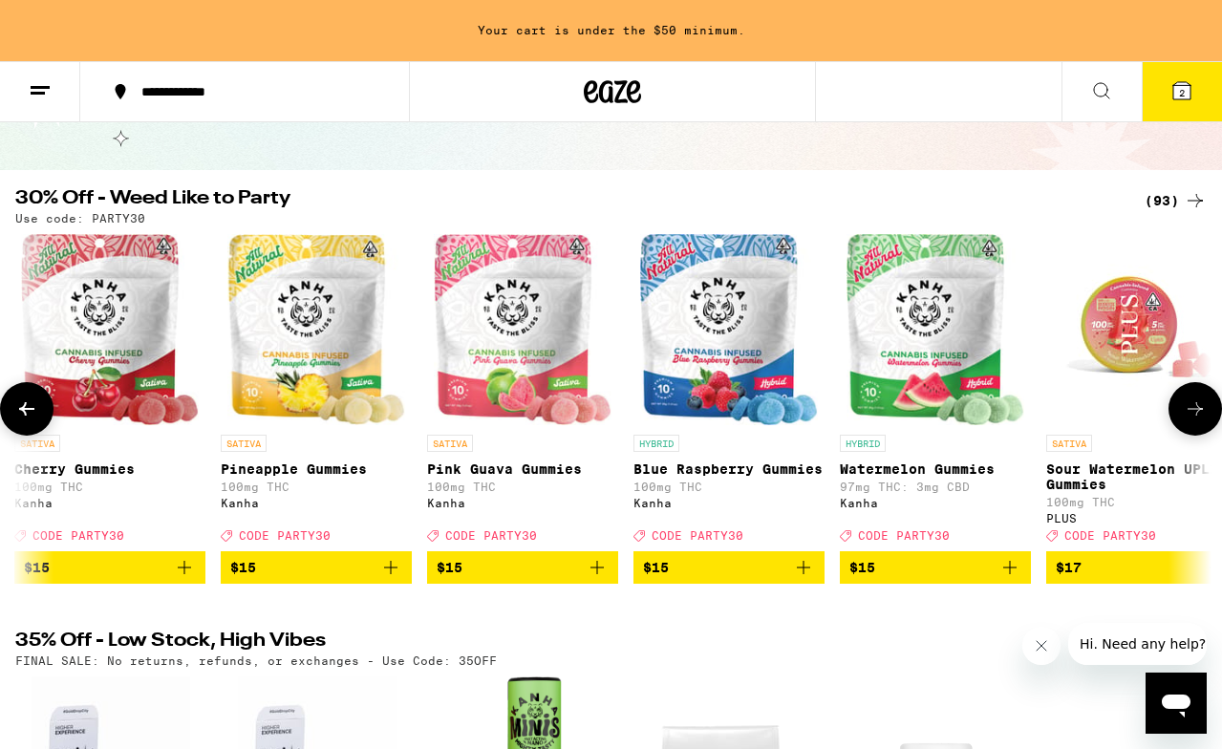
click at [1212, 402] on button at bounding box center [1194, 408] width 53 height 53
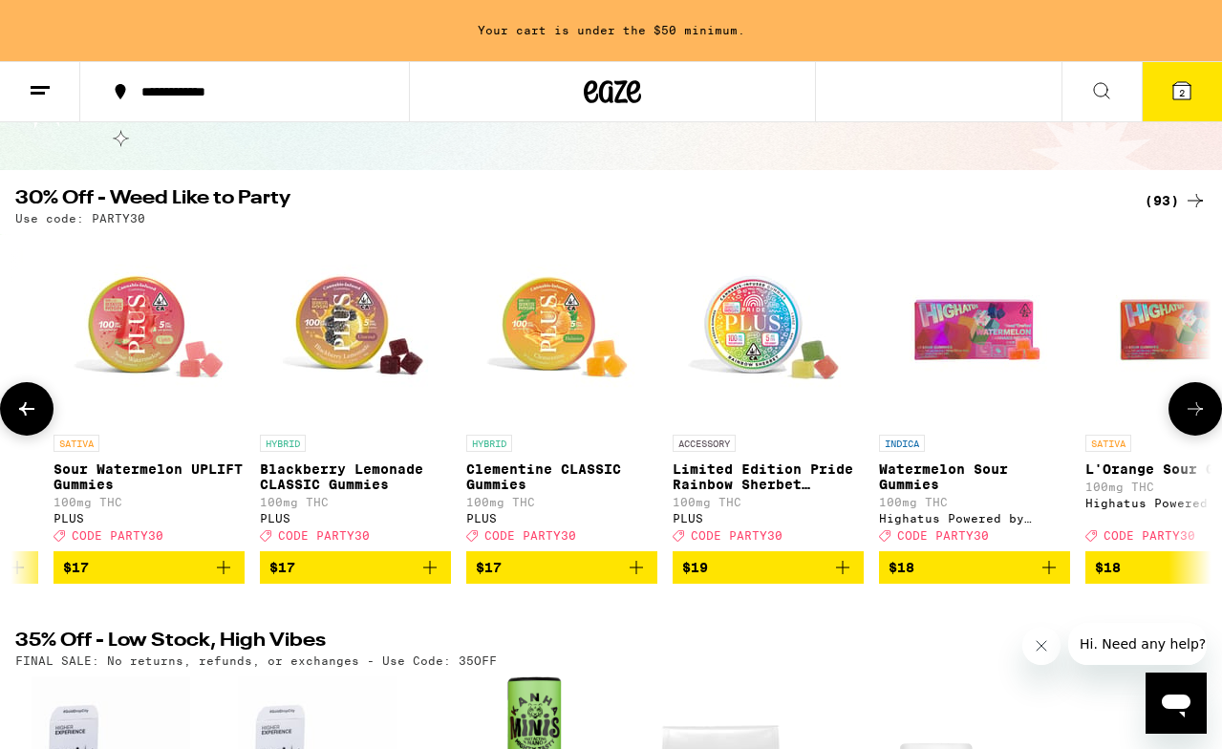
scroll to position [0, 4914]
click at [213, 579] on icon "Add to bag" at bounding box center [222, 567] width 23 height 23
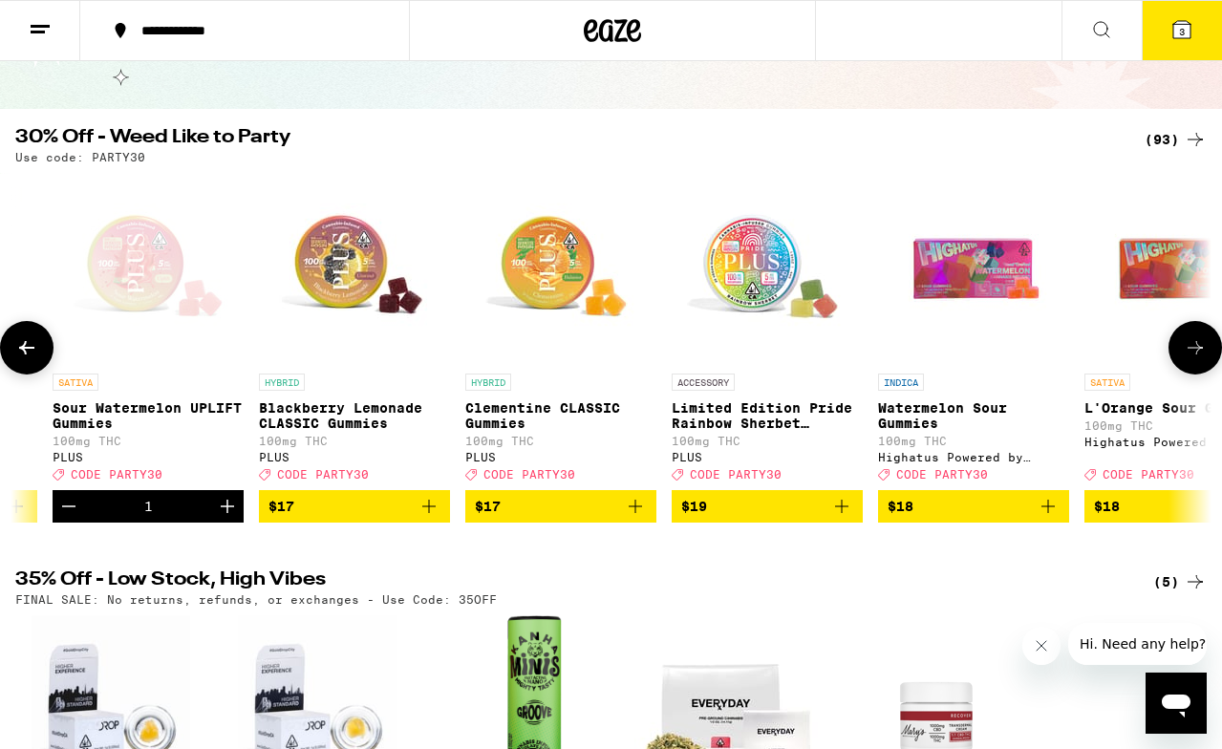
scroll to position [76, 0]
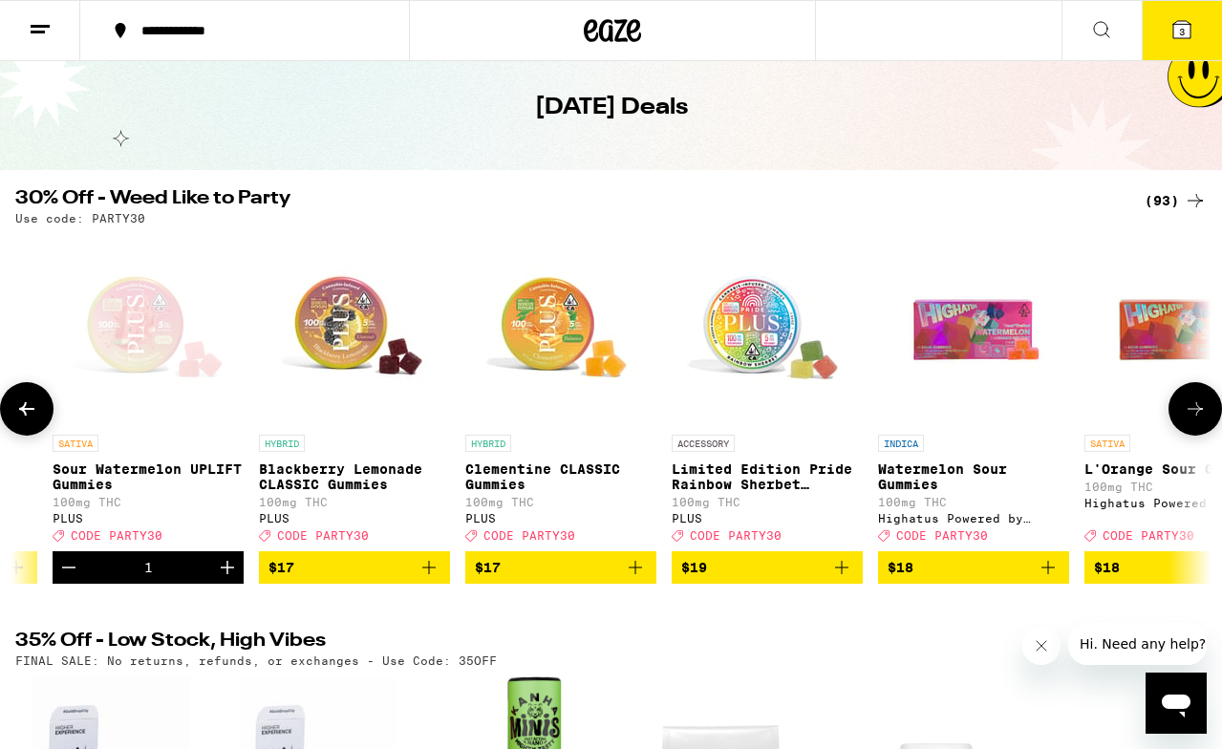
click at [32, 414] on icon at bounding box center [26, 408] width 23 height 23
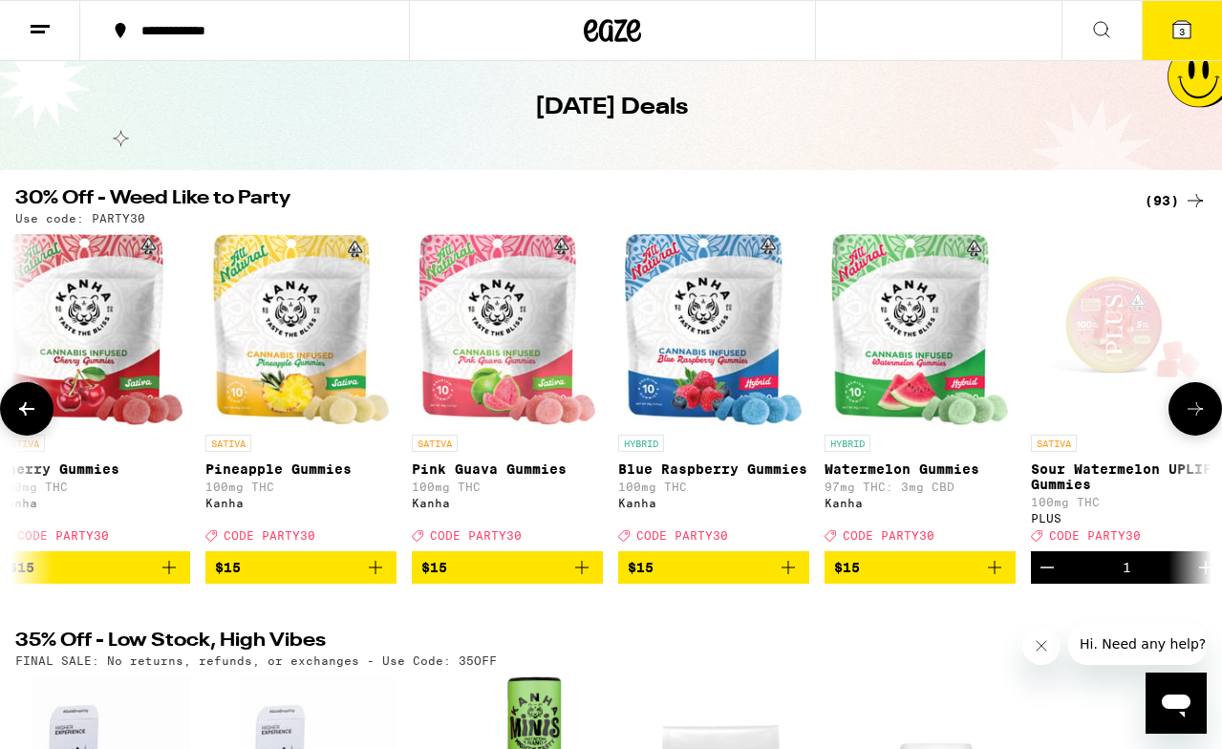
scroll to position [0, 3931]
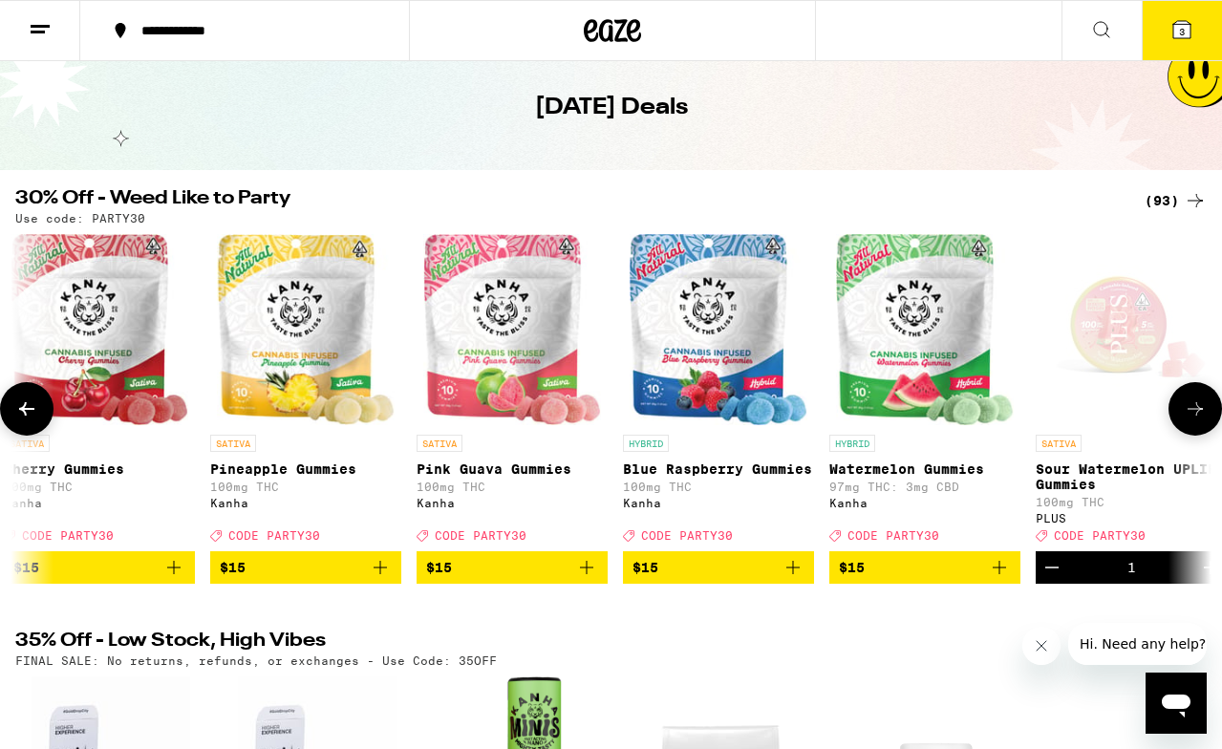
click at [181, 579] on icon "Add to bag" at bounding box center [173, 567] width 23 height 23
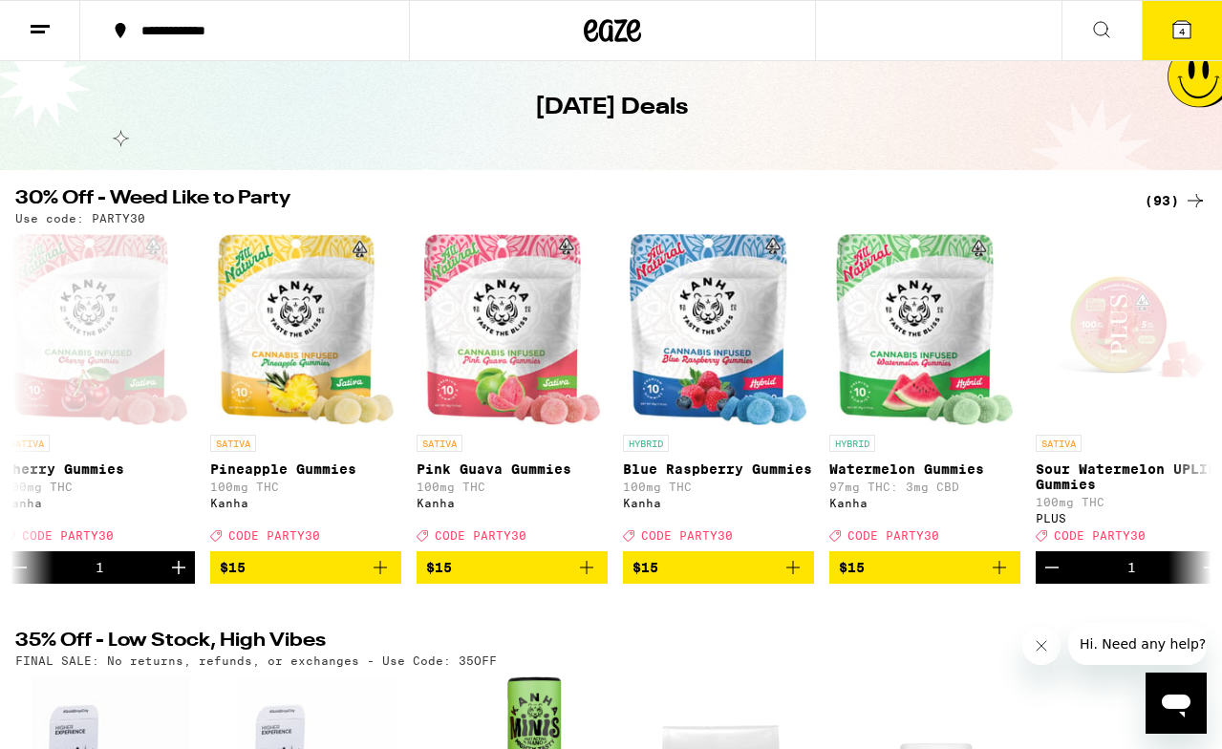
click at [1191, 34] on icon at bounding box center [1181, 29] width 23 height 23
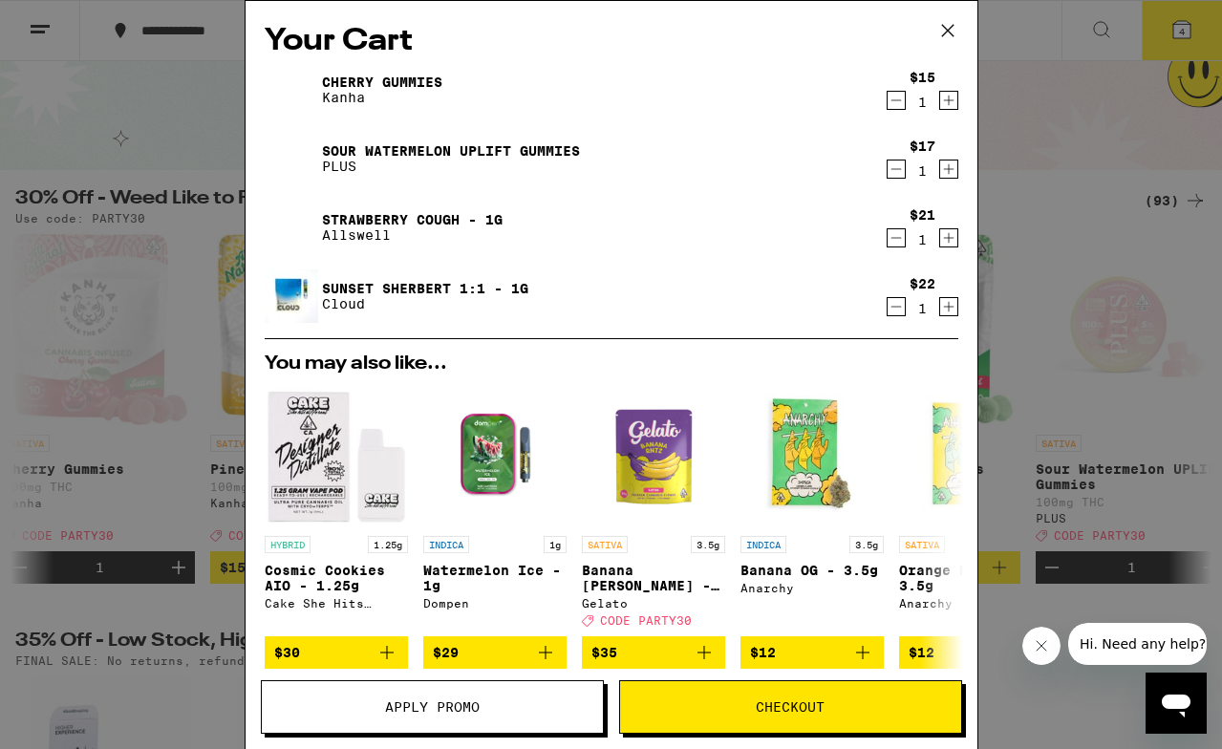
click at [898, 242] on icon "Decrement" at bounding box center [895, 237] width 17 height 23
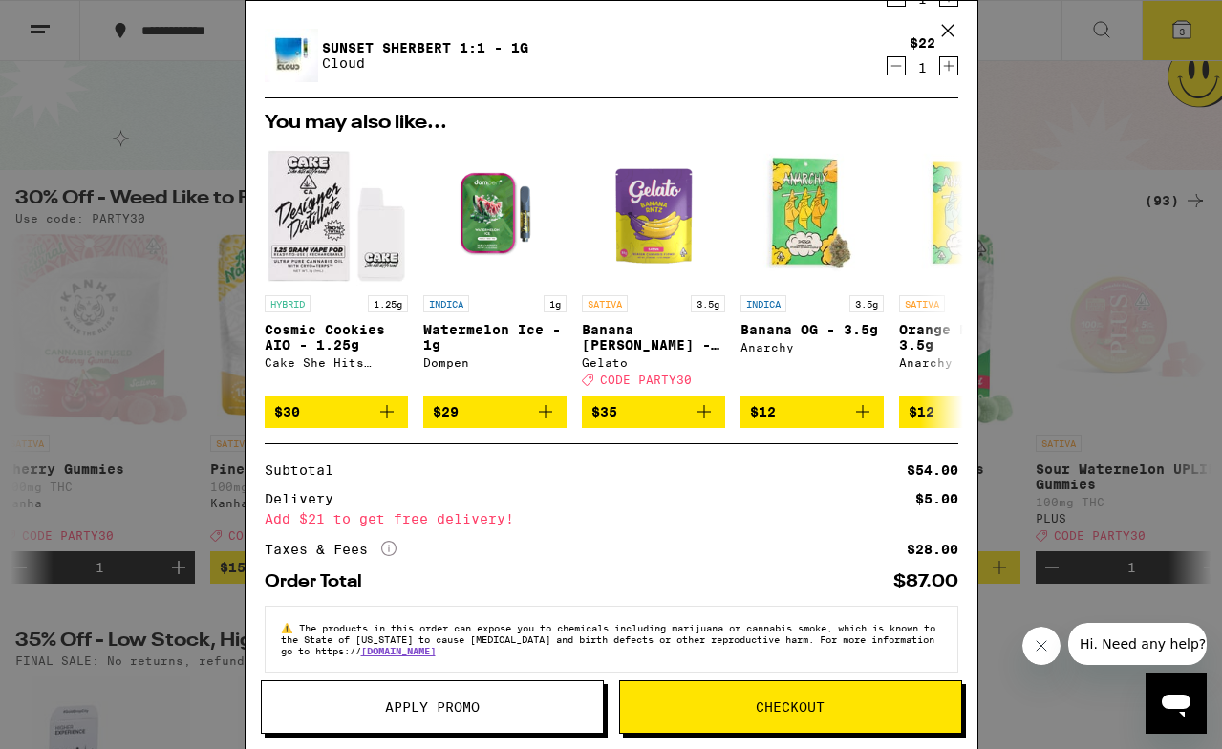
scroll to position [170, 0]
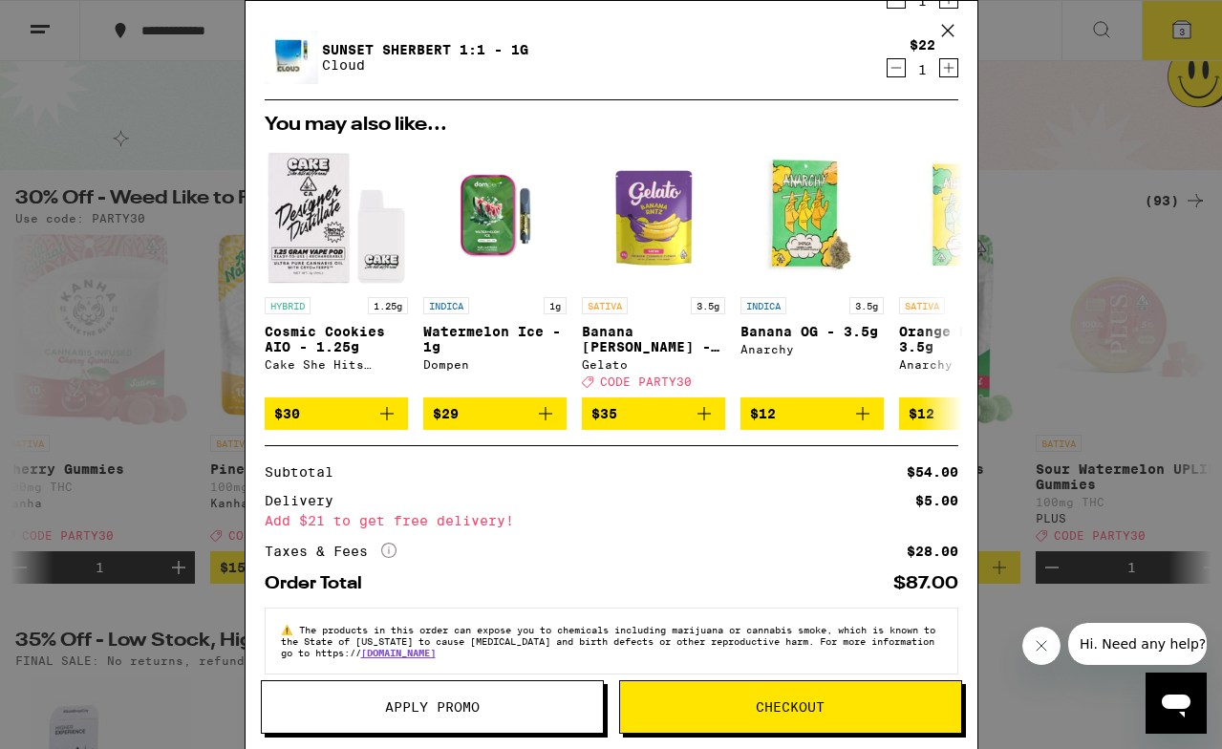
click at [473, 717] on button "Apply Promo" at bounding box center [432, 706] width 343 height 53
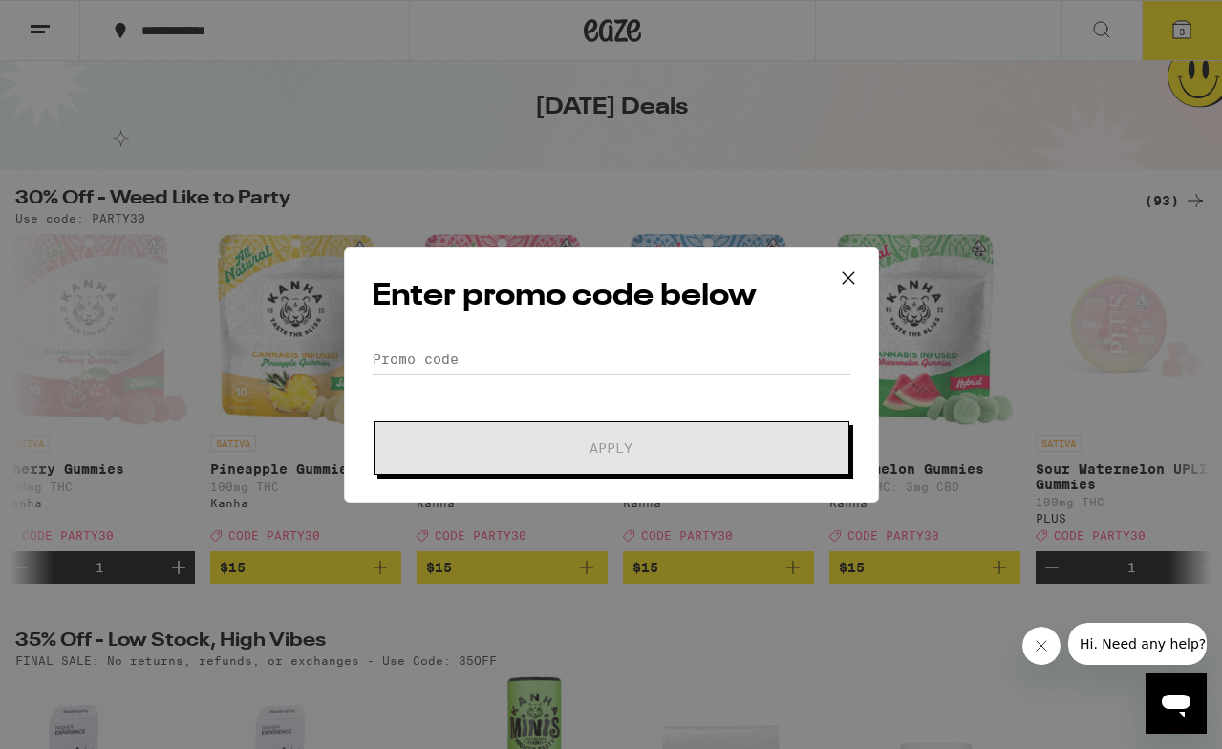
click at [521, 346] on input "Promo Code" at bounding box center [611, 359] width 479 height 29
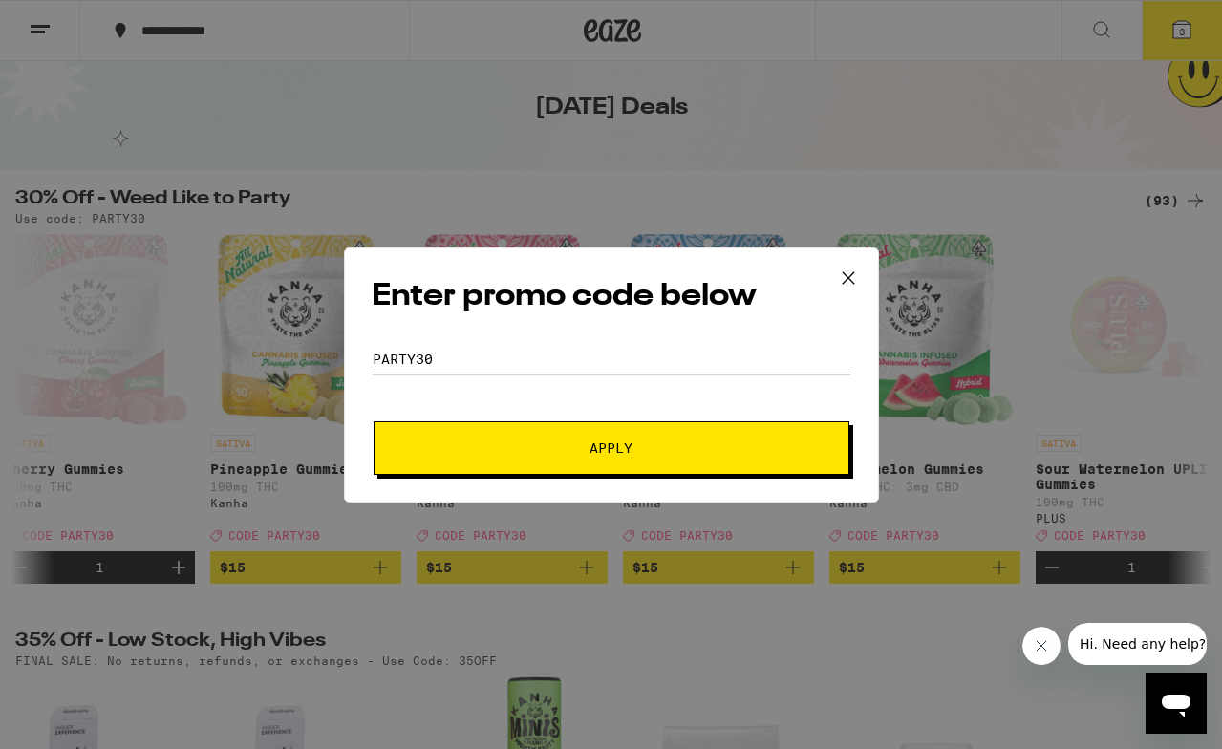
type input "PARTY30"
click at [373, 421] on button "Apply" at bounding box center [611, 447] width 476 height 53
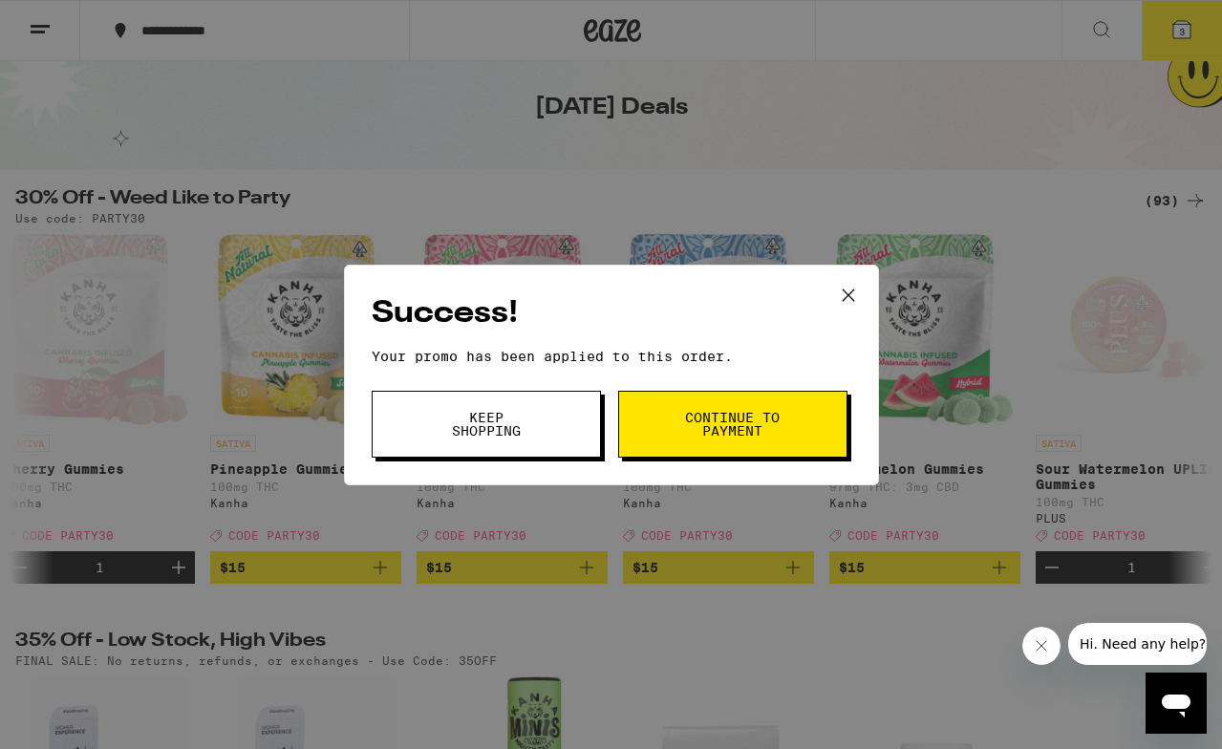
click at [751, 430] on span "Continue to payment" at bounding box center [732, 424] width 97 height 27
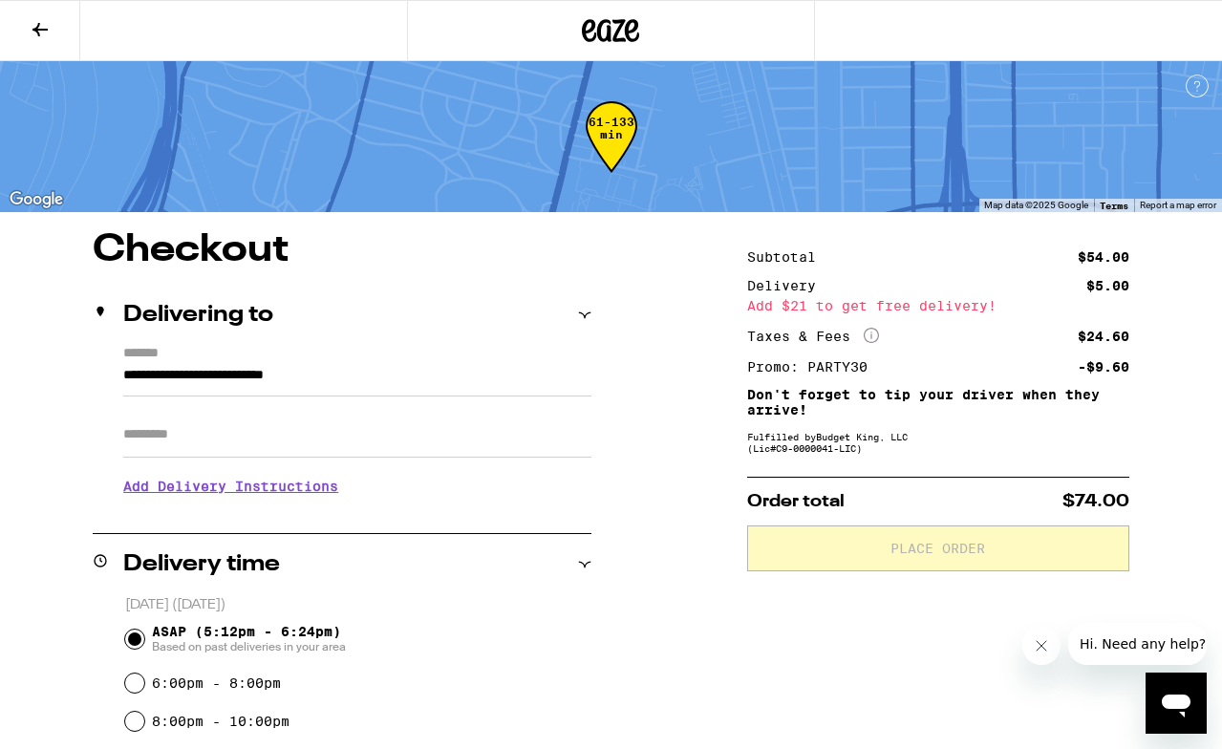
click at [29, 4] on button at bounding box center [40, 31] width 80 height 60
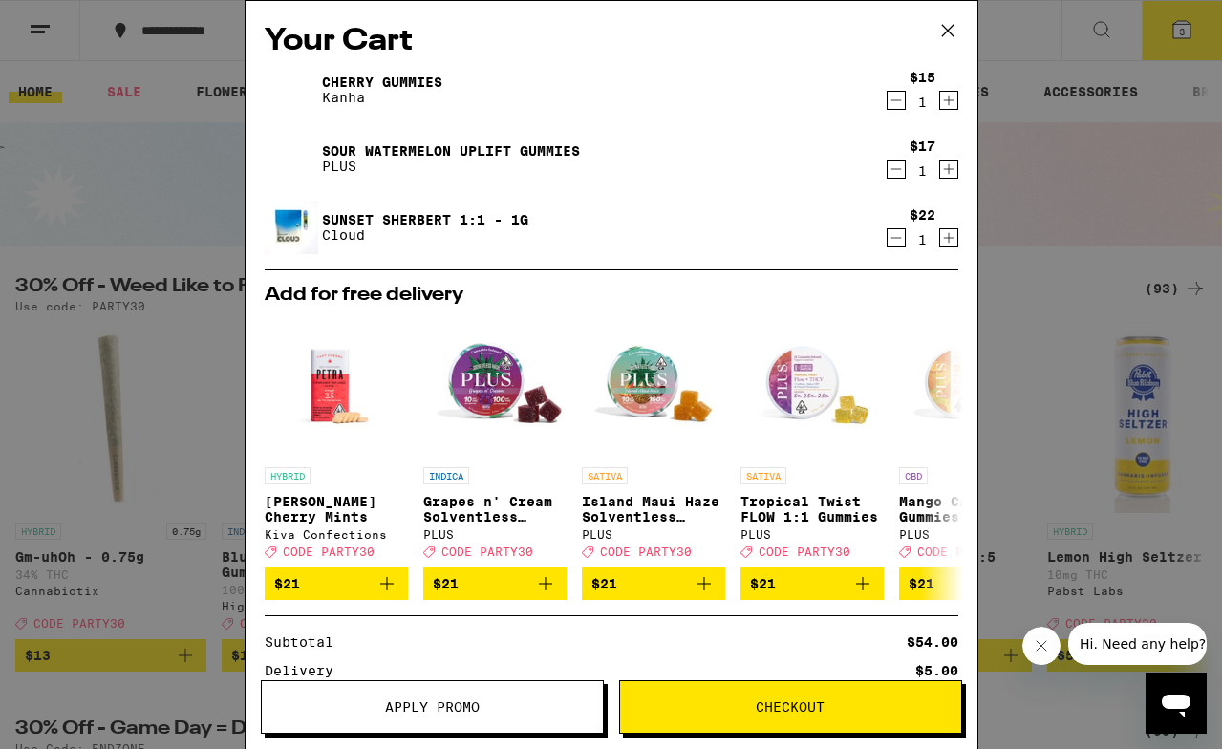
click at [901, 171] on icon "Decrement" at bounding box center [895, 169] width 17 height 23
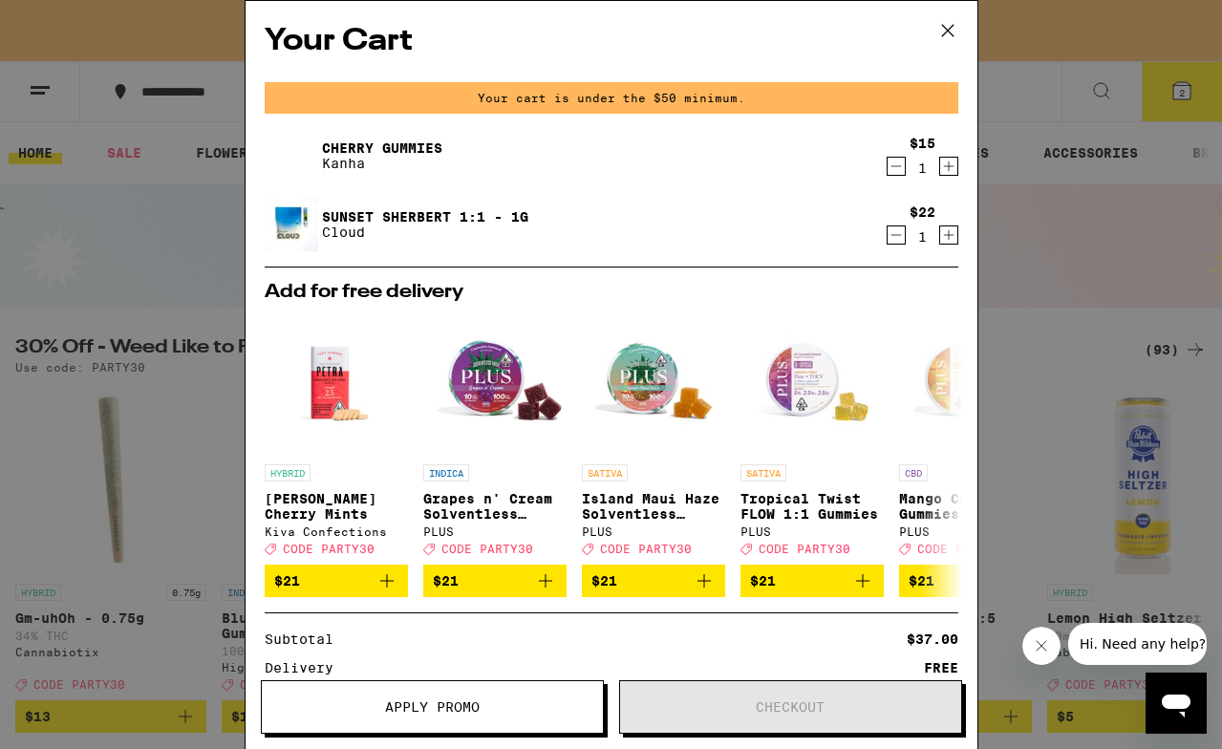
click at [894, 169] on icon "Decrement" at bounding box center [895, 166] width 17 height 23
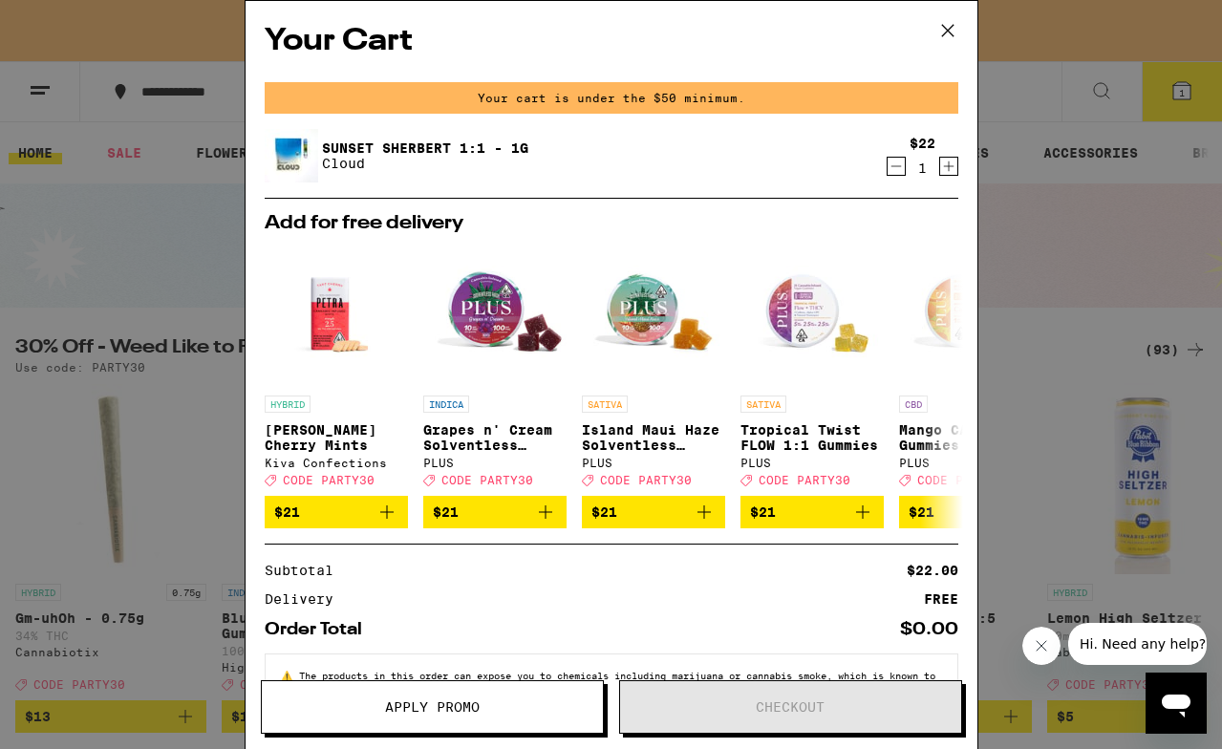
click at [957, 171] on button "Increment" at bounding box center [948, 166] width 19 height 19
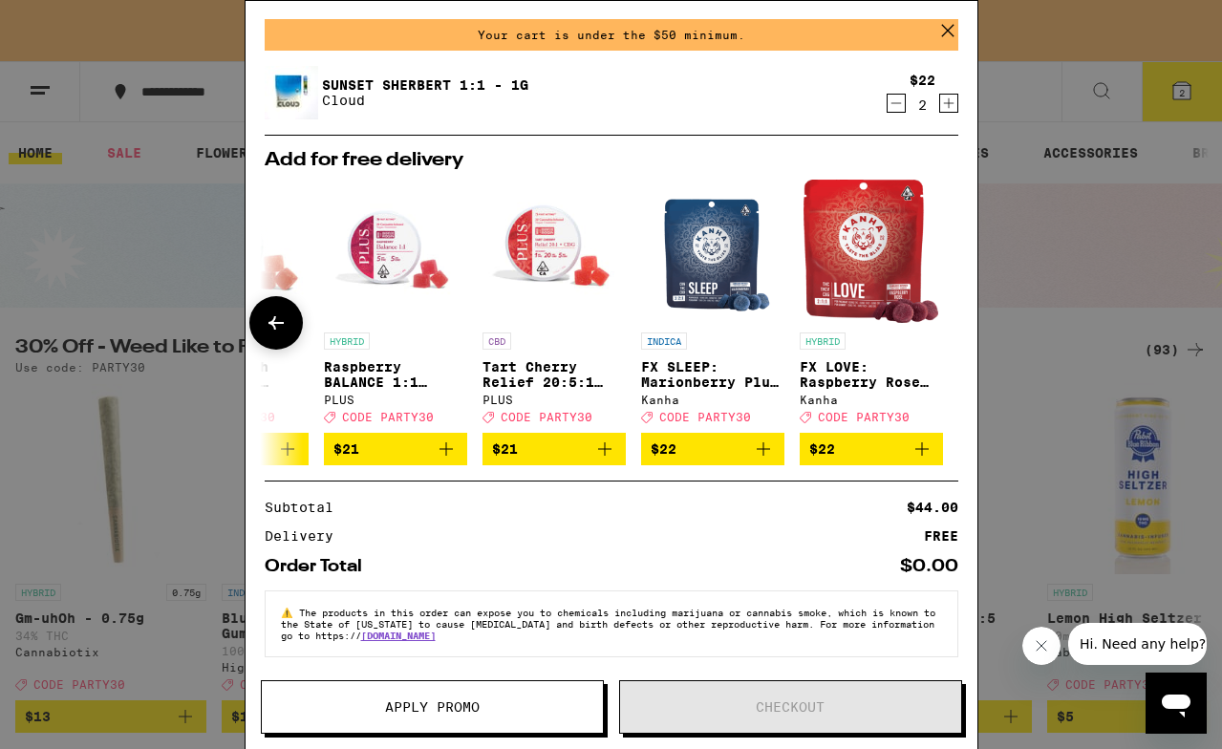
scroll to position [49, 0]
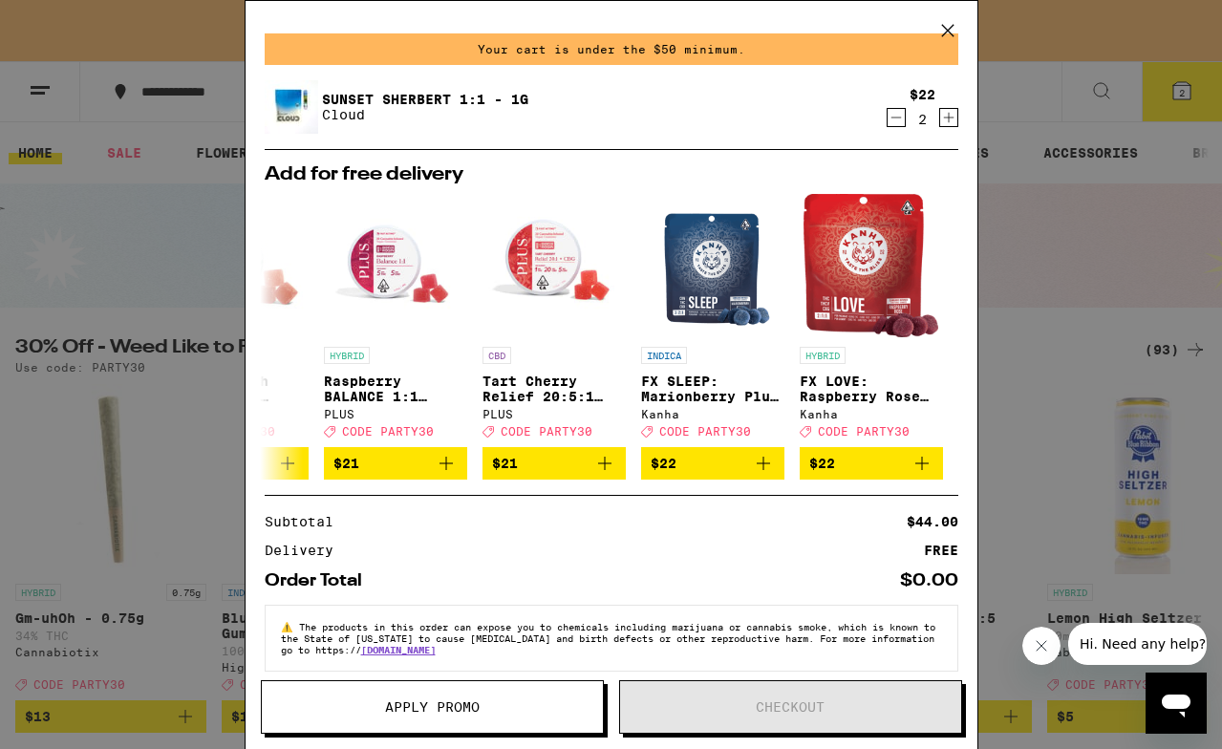
click at [943, 30] on icon at bounding box center [947, 30] width 29 height 29
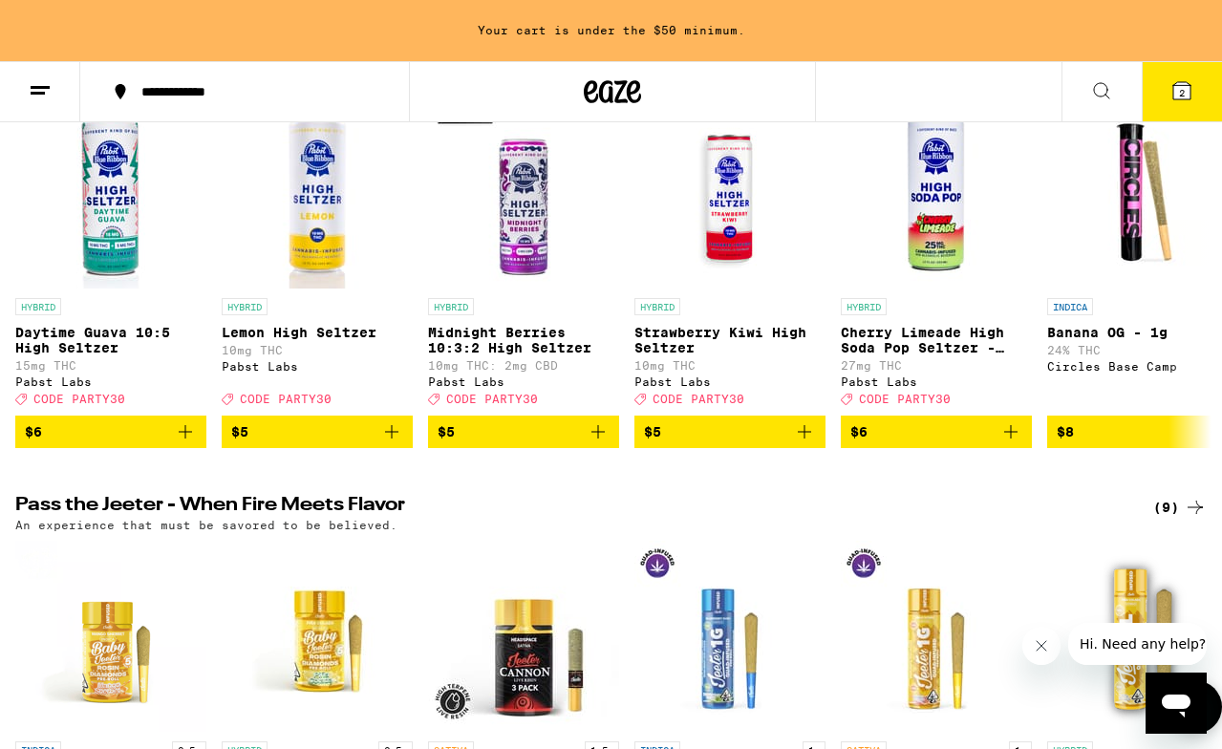
scroll to position [448, 0]
